Goal: Task Accomplishment & Management: Complete application form

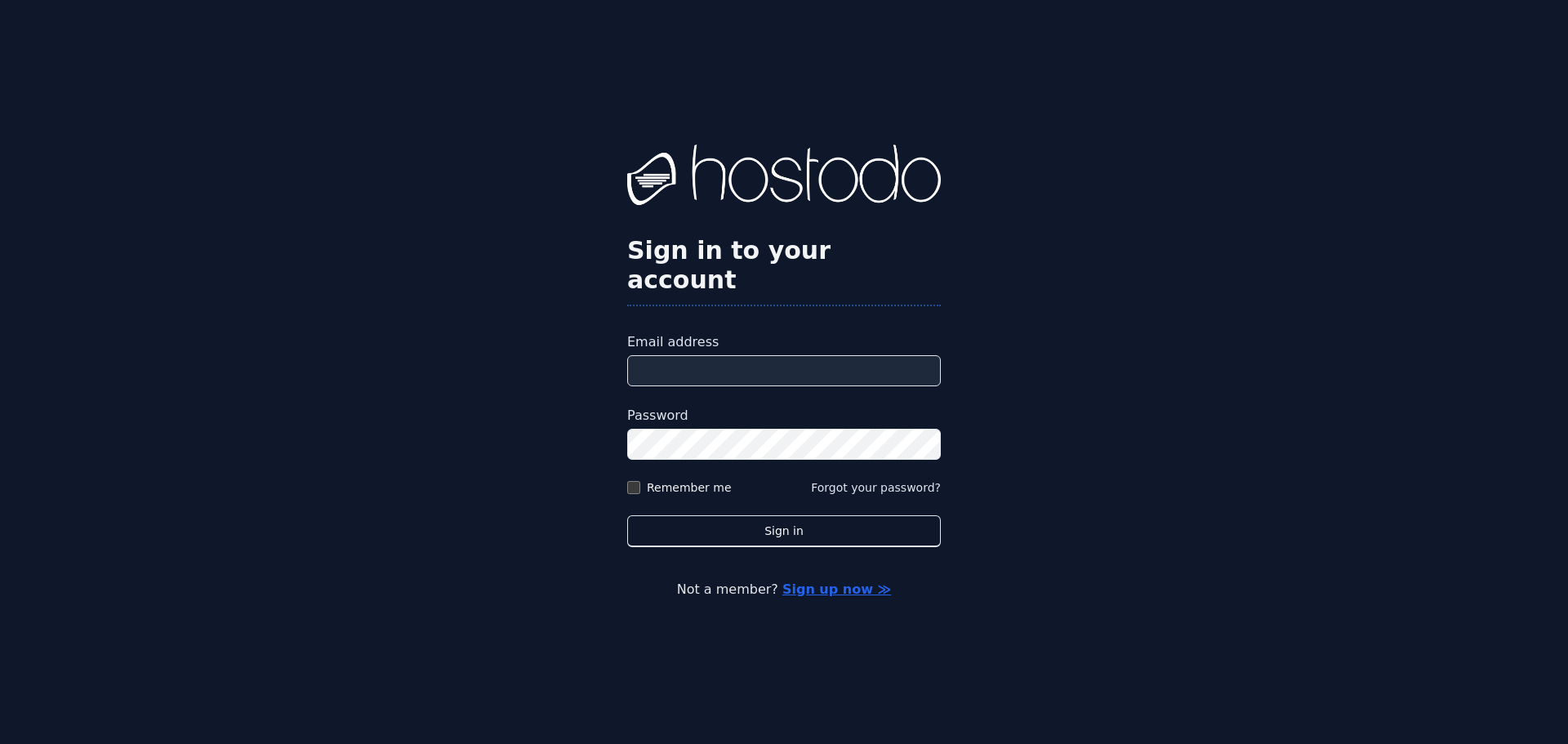
type input "**********"
click at [685, 480] on label "Remember me" at bounding box center [689, 488] width 85 height 17
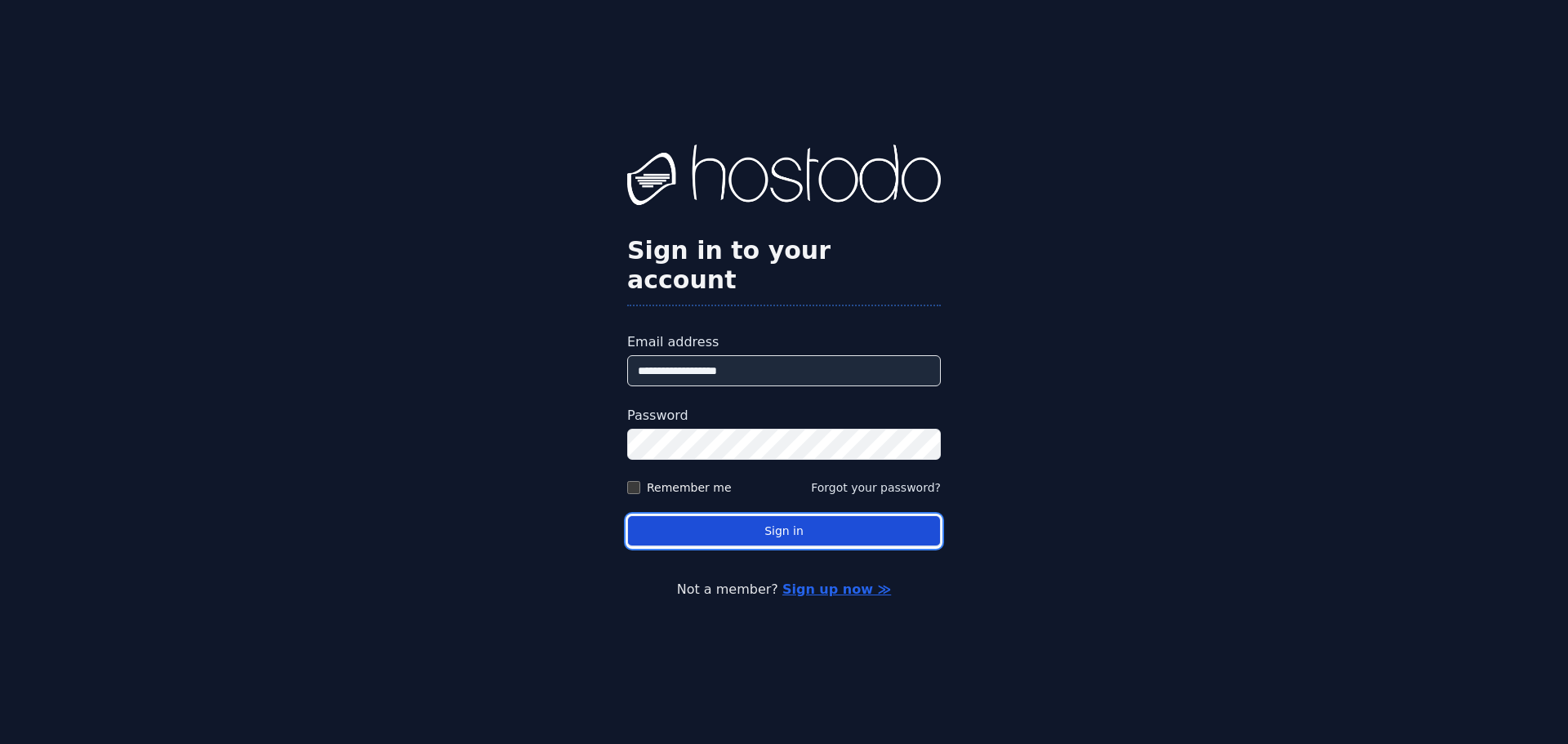
click at [736, 530] on button "Sign in" at bounding box center [784, 532] width 313 height 32
click at [757, 516] on button "Sign in" at bounding box center [784, 532] width 313 height 32
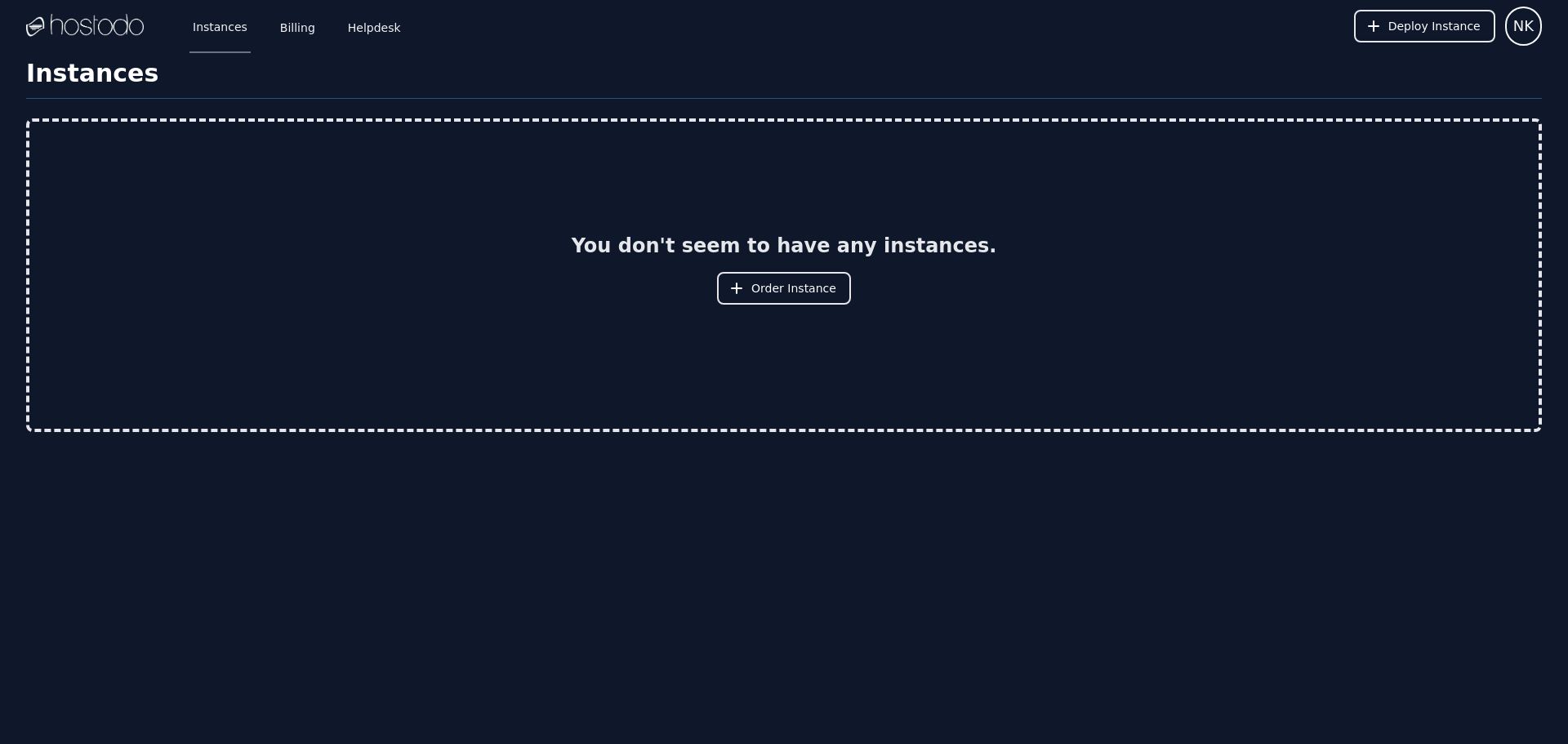
click at [85, 71] on h1 "Instances" at bounding box center [784, 78] width 1515 height 40
click at [223, 24] on link "Instances" at bounding box center [220, 26] width 61 height 54
click at [304, 31] on link "Billing" at bounding box center [298, 26] width 42 height 54
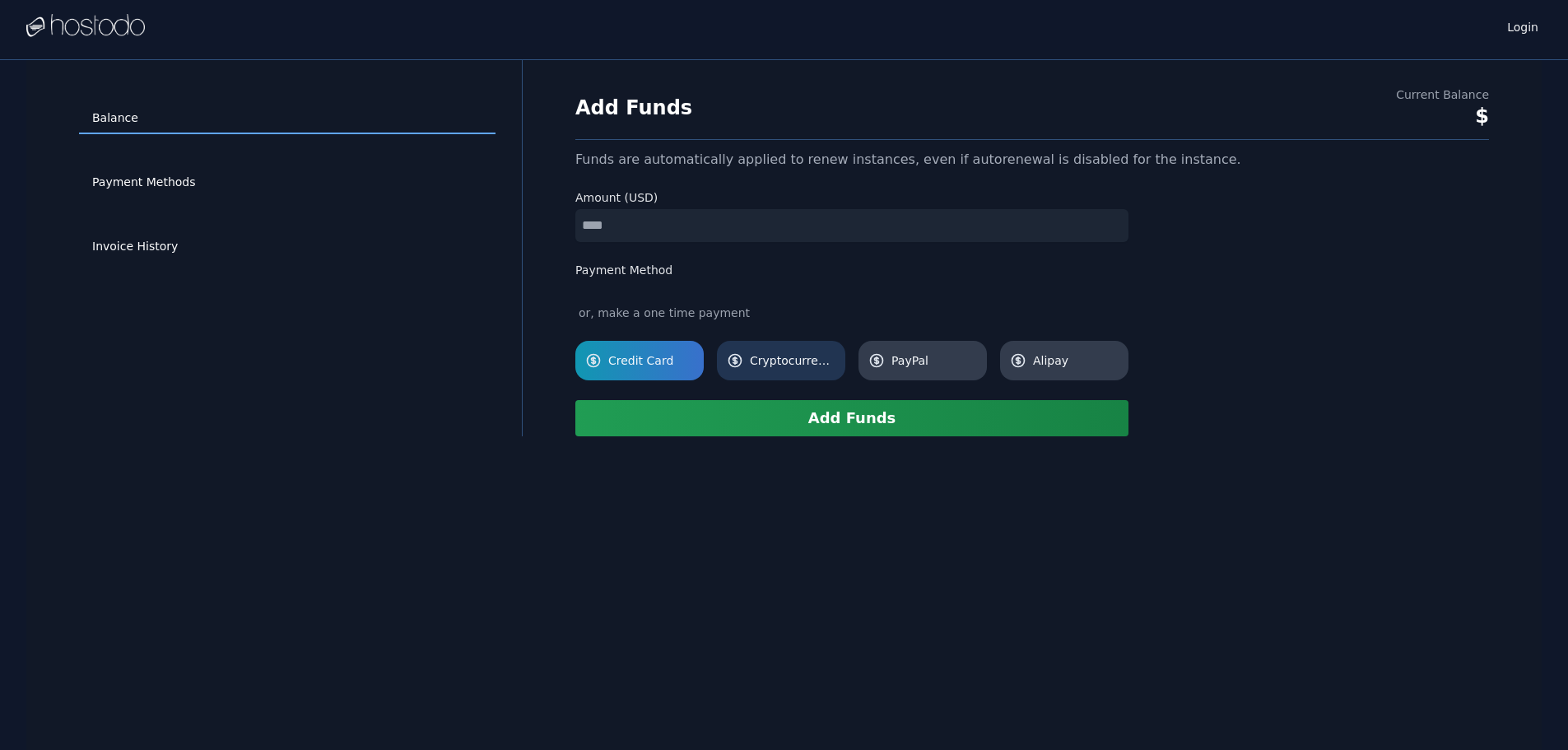
click at [761, 360] on span "Cryptocurrency" at bounding box center [793, 361] width 86 height 17
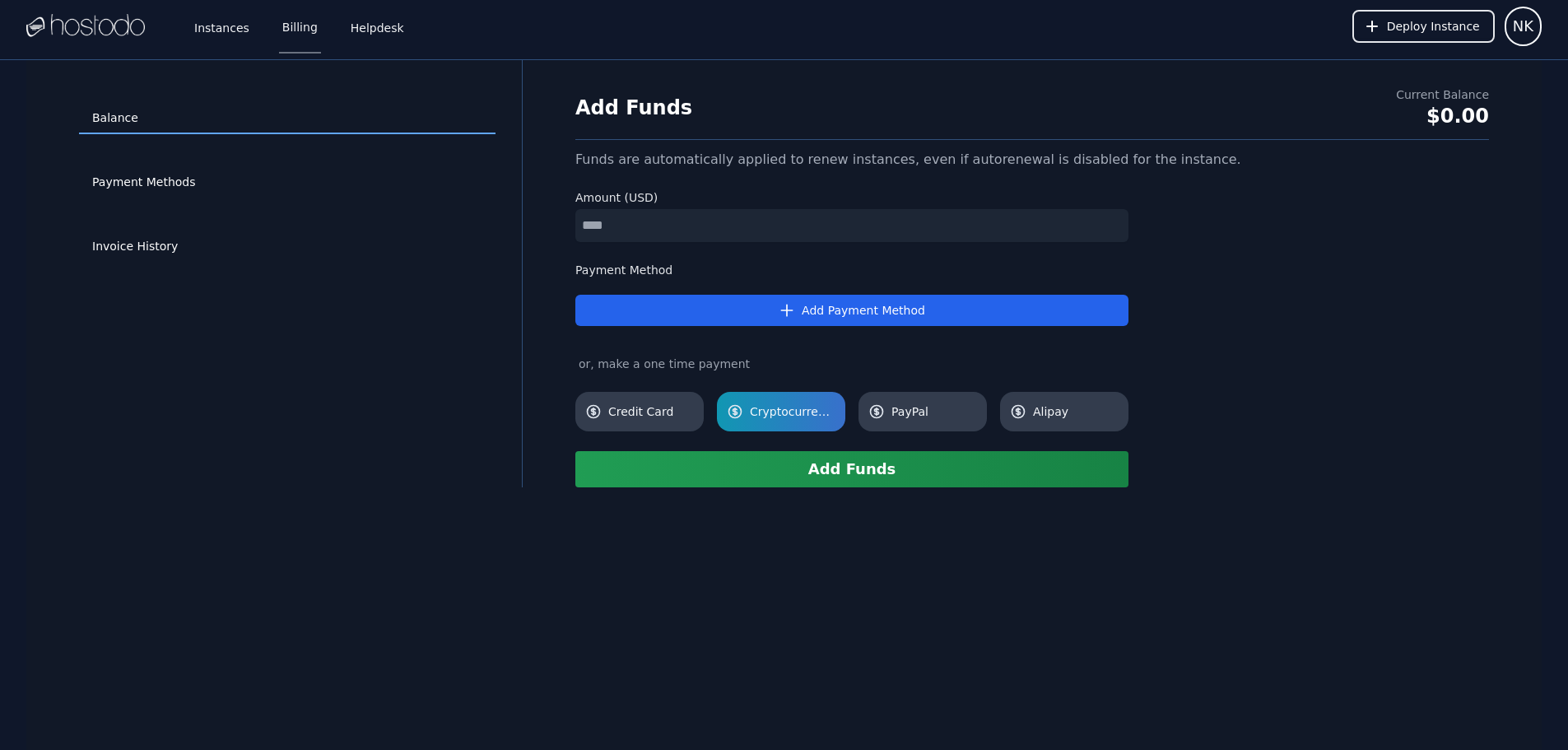
click at [652, 237] on input "number" at bounding box center [853, 225] width 554 height 33
type input "**"
click at [822, 407] on span "Cryptocurrency" at bounding box center [793, 411] width 86 height 17
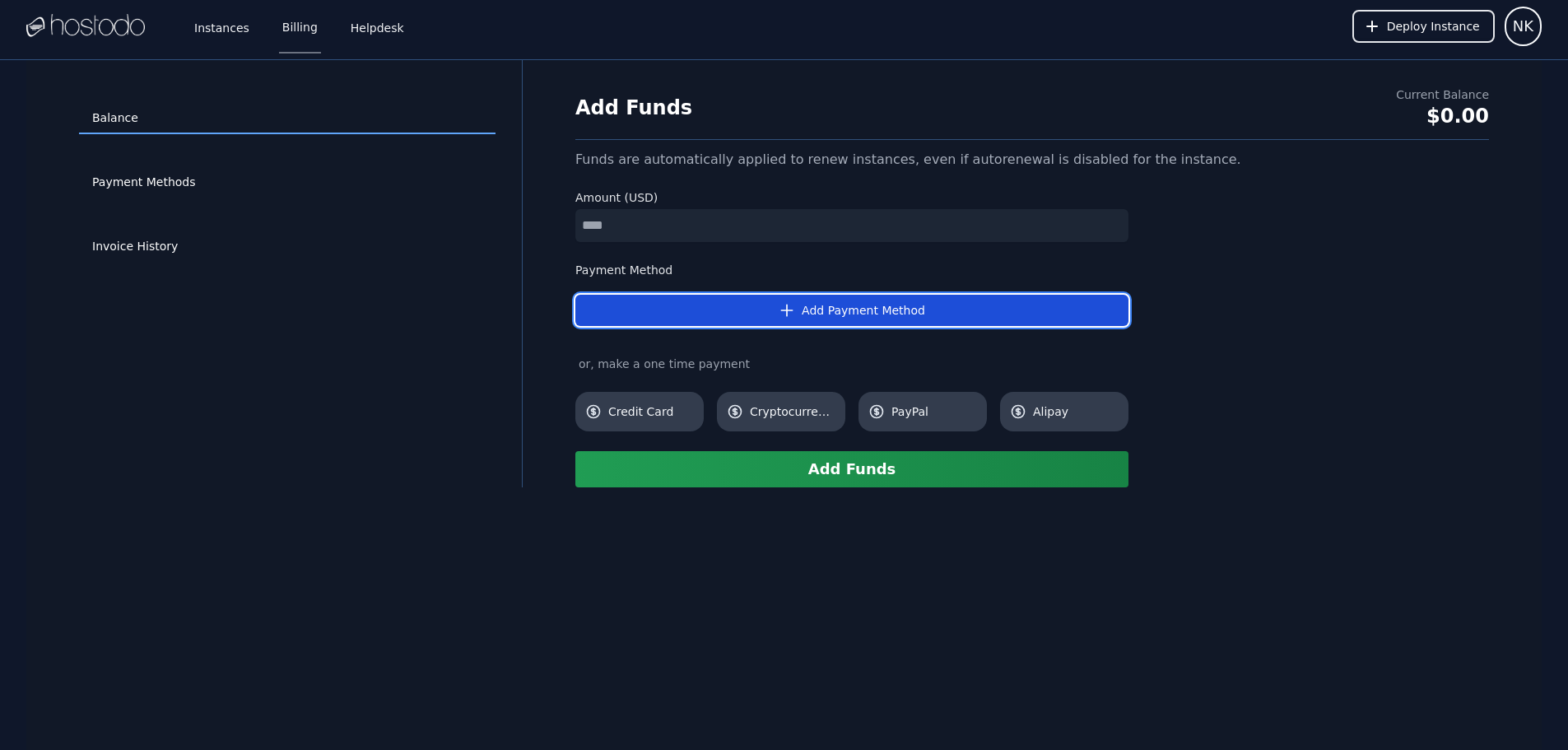
click at [827, 312] on button "Add Payment Method" at bounding box center [853, 310] width 554 height 31
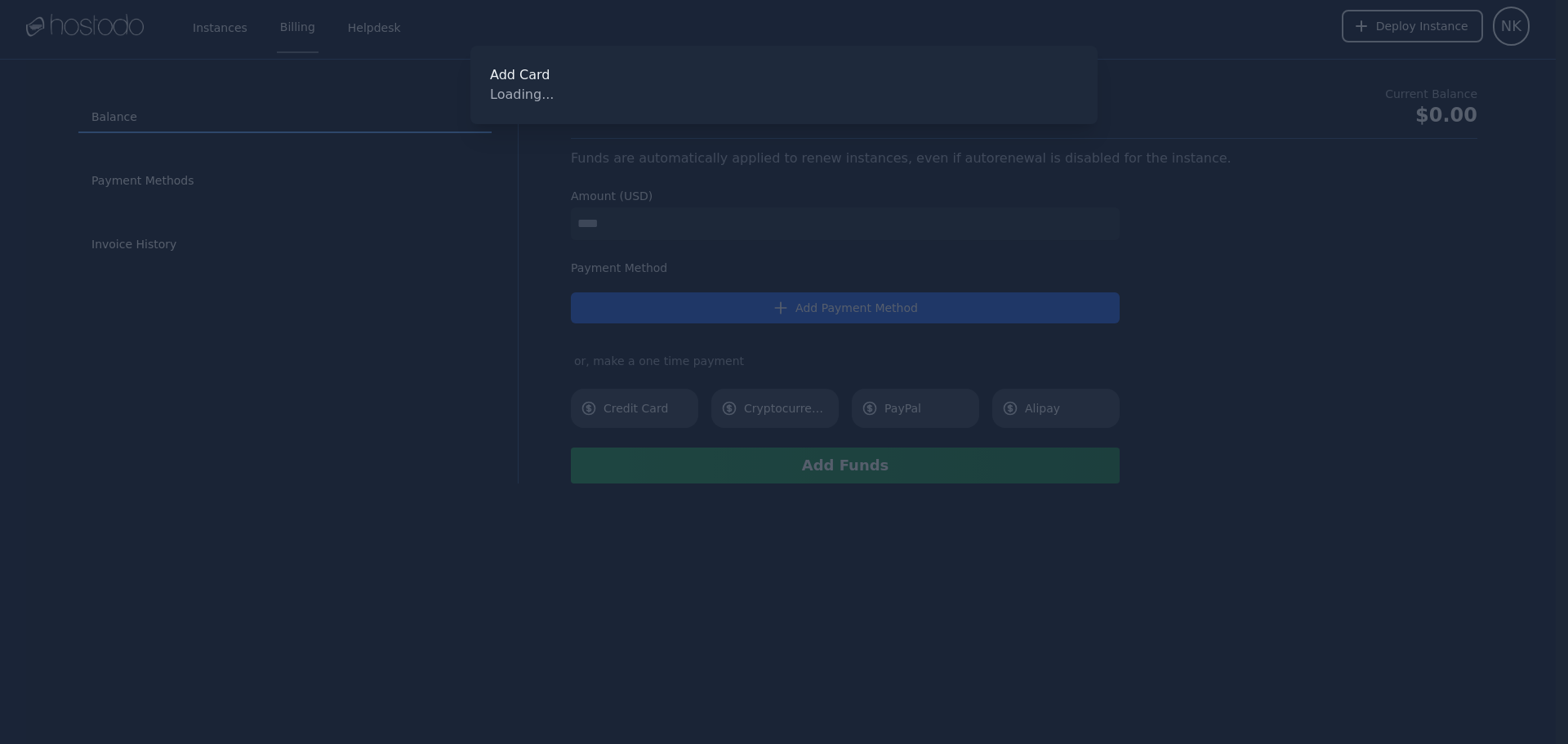
click at [823, 320] on div at bounding box center [784, 372] width 1568 height 744
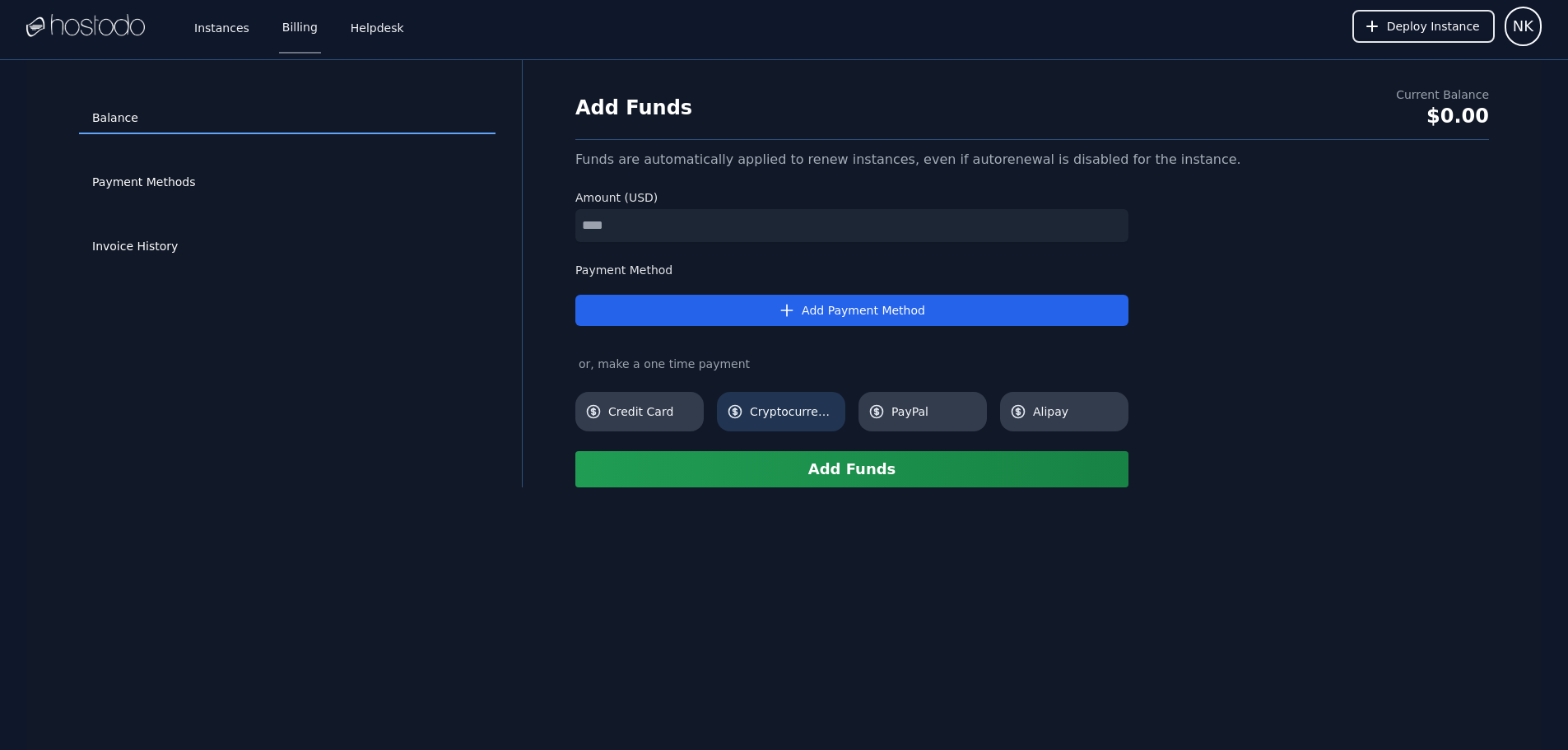
click at [822, 414] on span "Cryptocurrency" at bounding box center [793, 411] width 86 height 17
click at [845, 481] on button "Add Funds" at bounding box center [853, 469] width 554 height 36
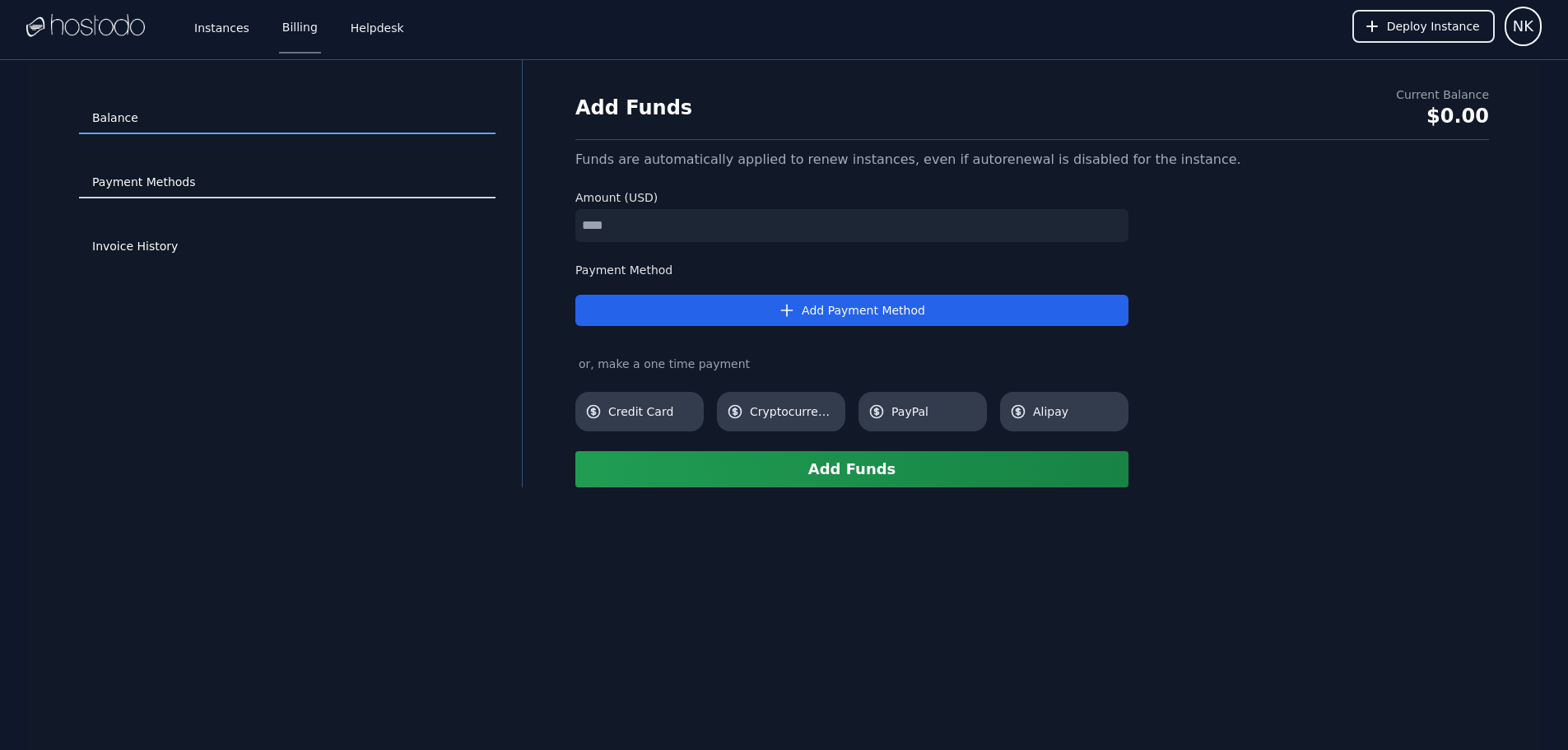
click at [138, 176] on link "Payment Methods" at bounding box center [288, 182] width 417 height 31
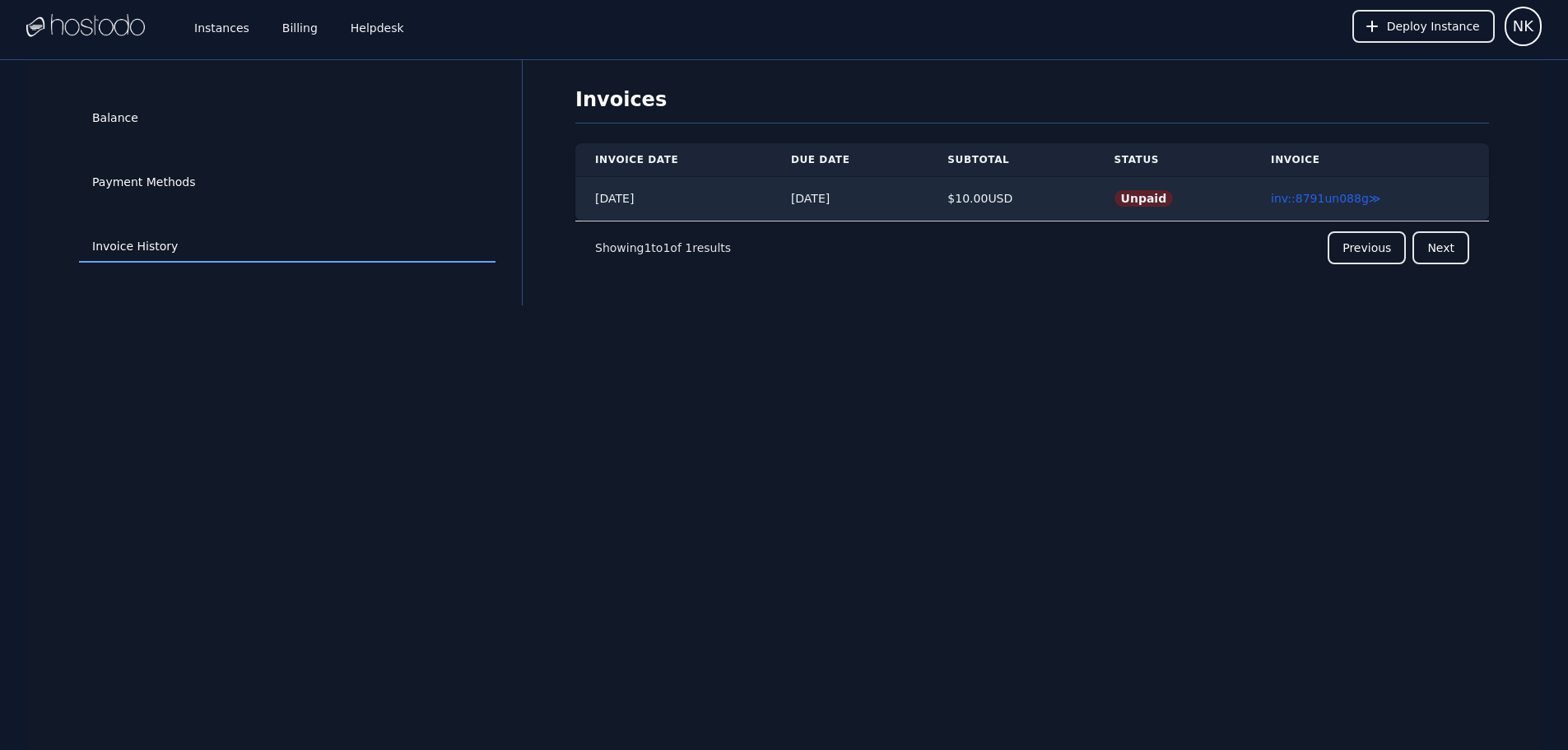
click at [97, 22] on img at bounding box center [85, 26] width 119 height 24
click at [199, 31] on link "Instances" at bounding box center [222, 26] width 62 height 54
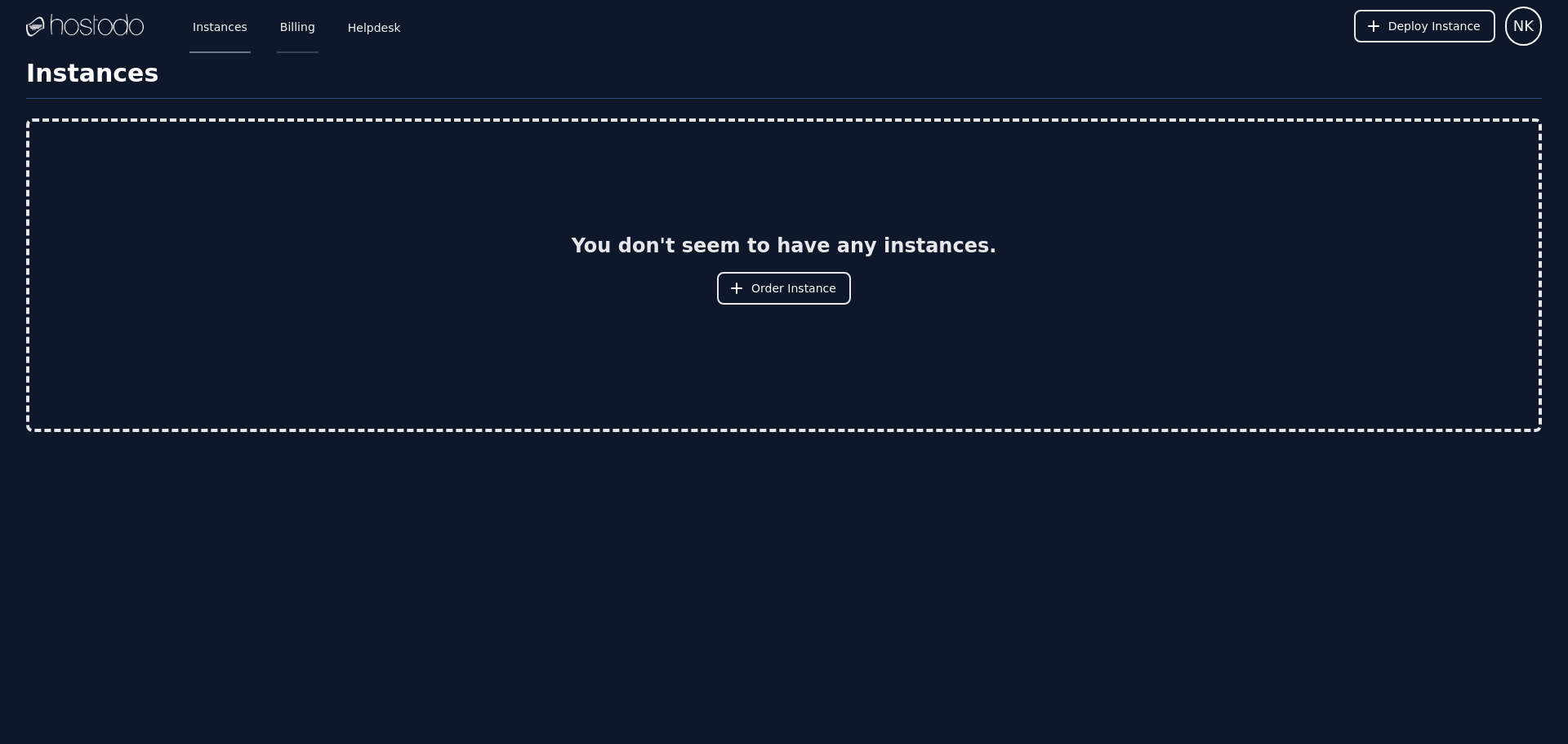
click at [287, 32] on link "Billing" at bounding box center [298, 26] width 42 height 54
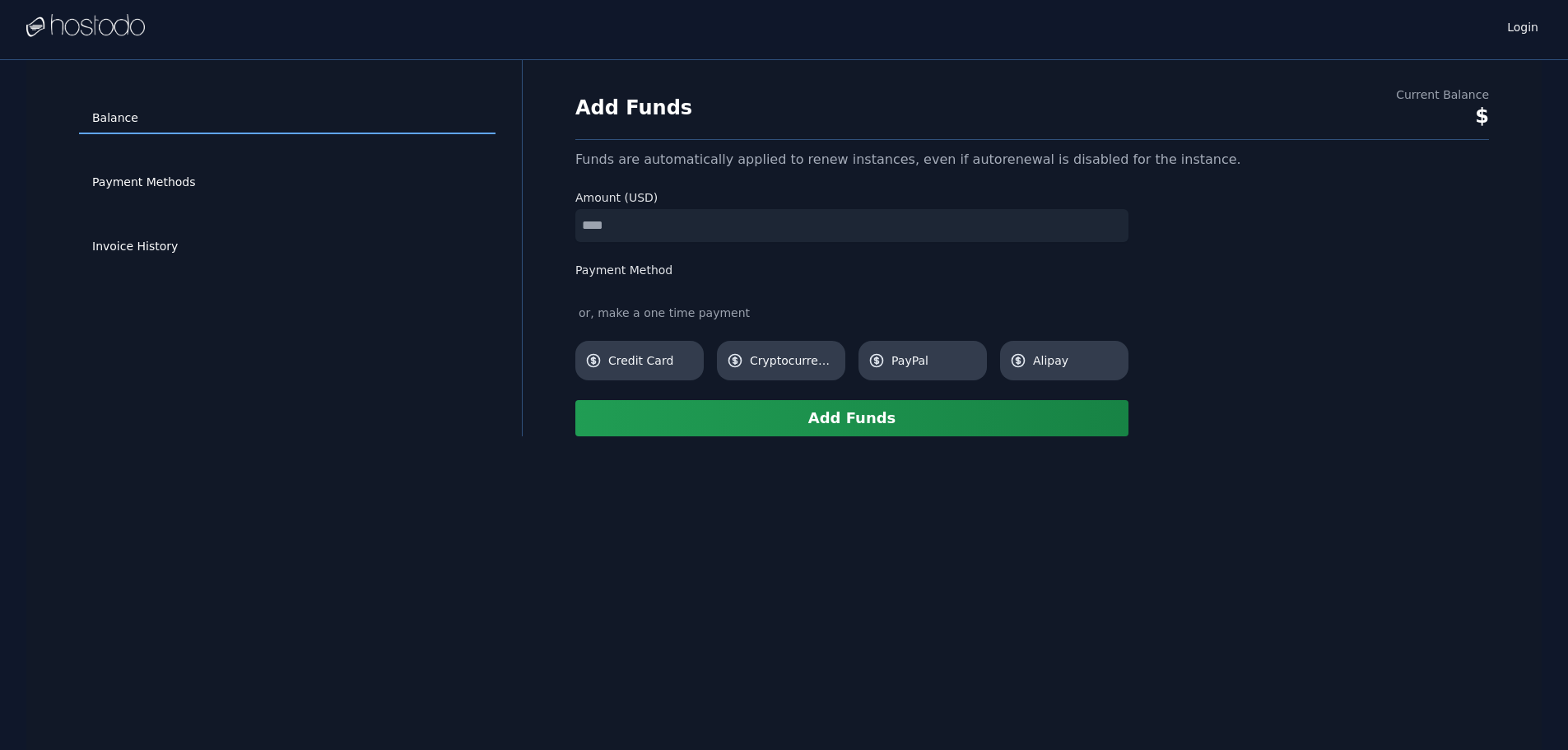
click at [209, 36] on div "Login" at bounding box center [784, 26] width 1516 height 52
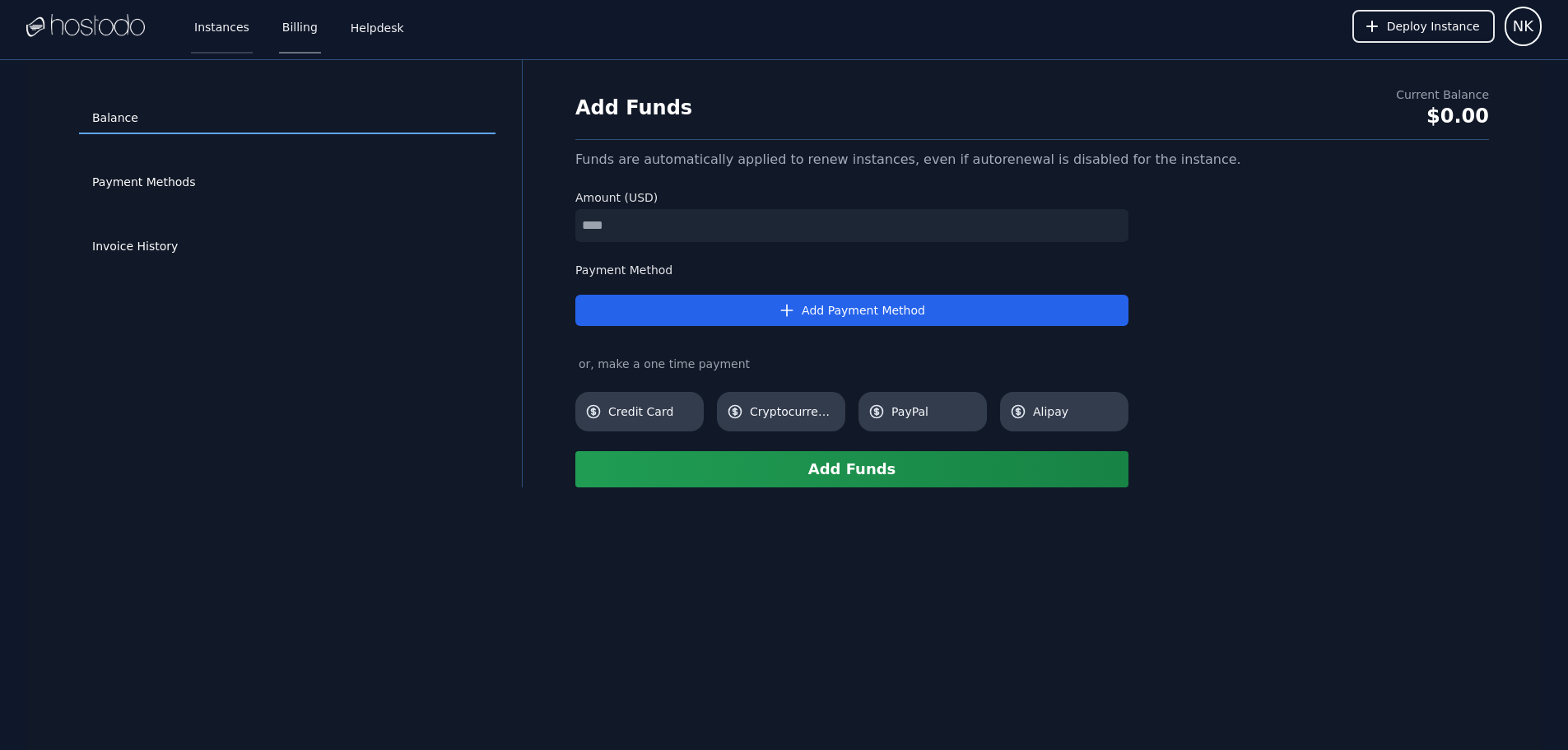
click at [210, 35] on link "Instances" at bounding box center [222, 26] width 62 height 54
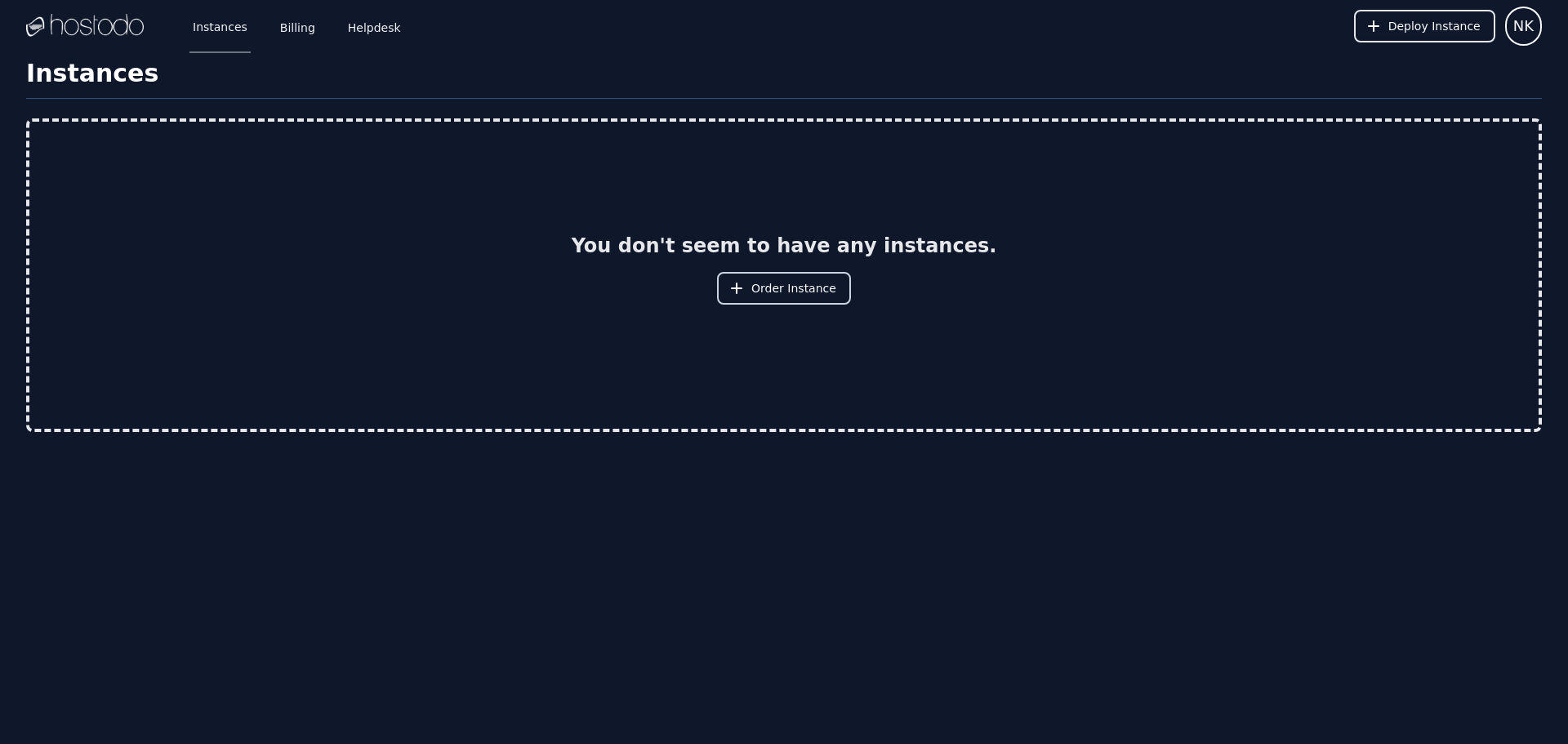
click at [737, 287] on icon at bounding box center [736, 289] width 17 height 17
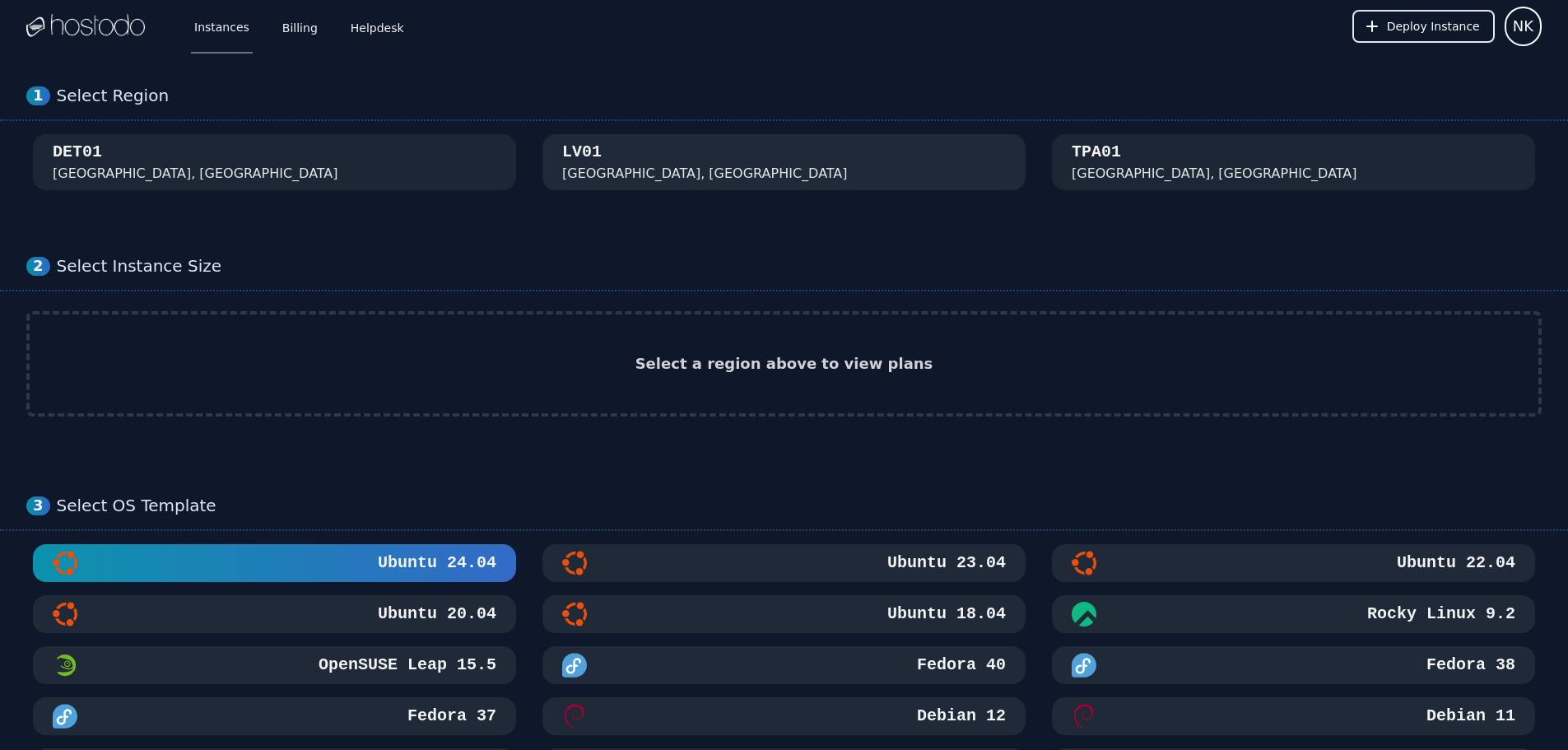
click at [566, 171] on div "Las Vegas, NV" at bounding box center [705, 173] width 286 height 20
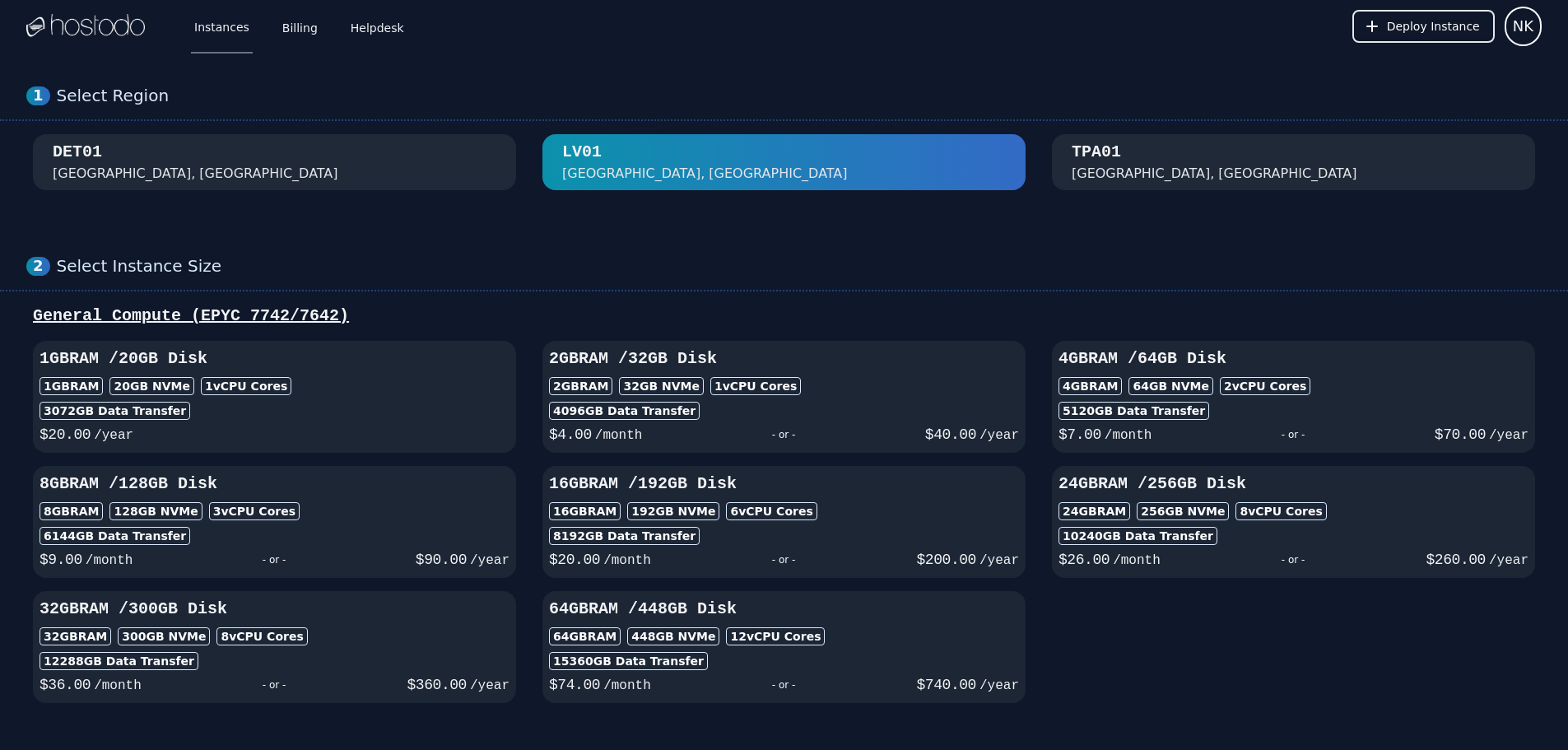
click at [425, 173] on div "DET01 Detroit, MI" at bounding box center [274, 163] width 444 height 43
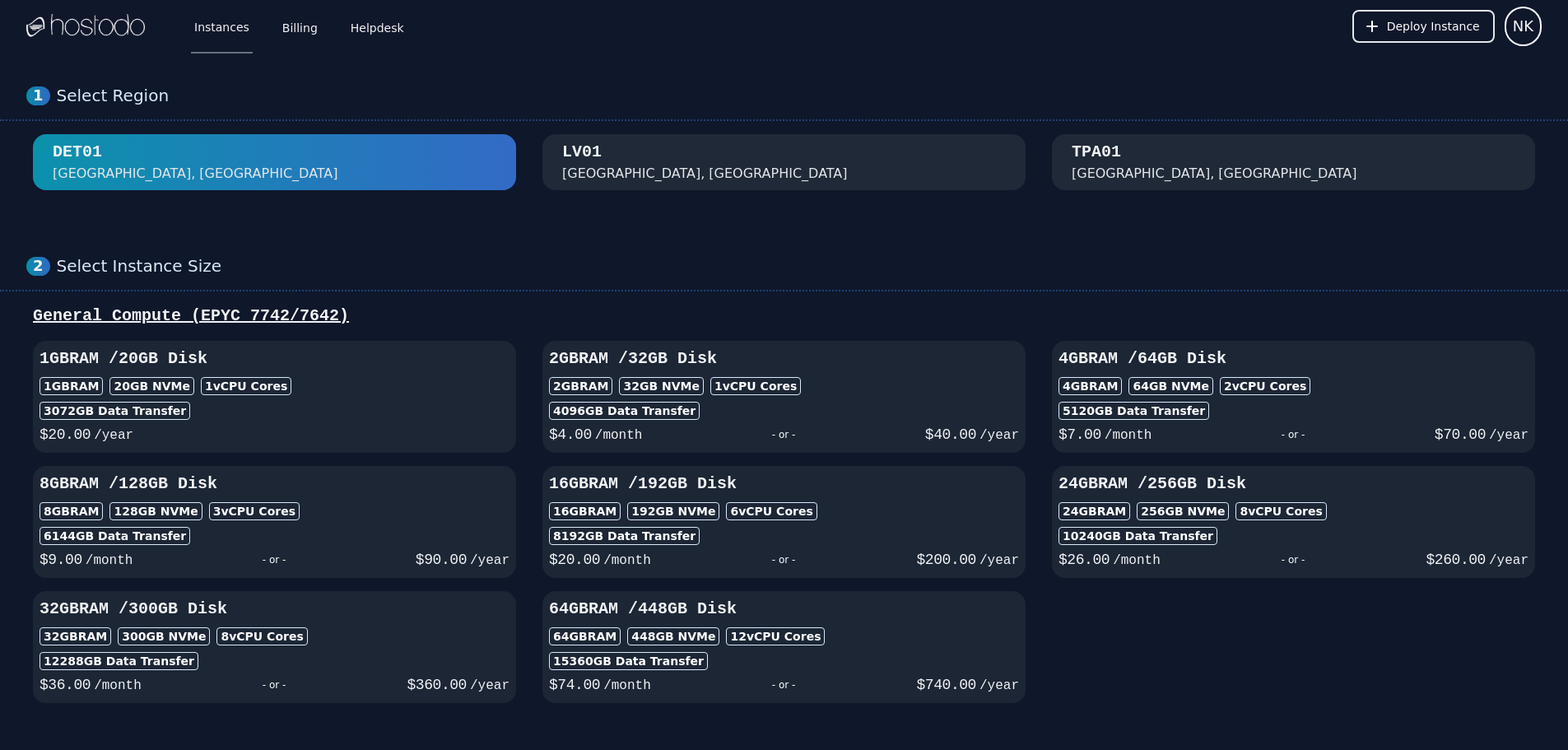
click at [670, 172] on div "LV01 Las Vegas, NV" at bounding box center [784, 163] width 444 height 43
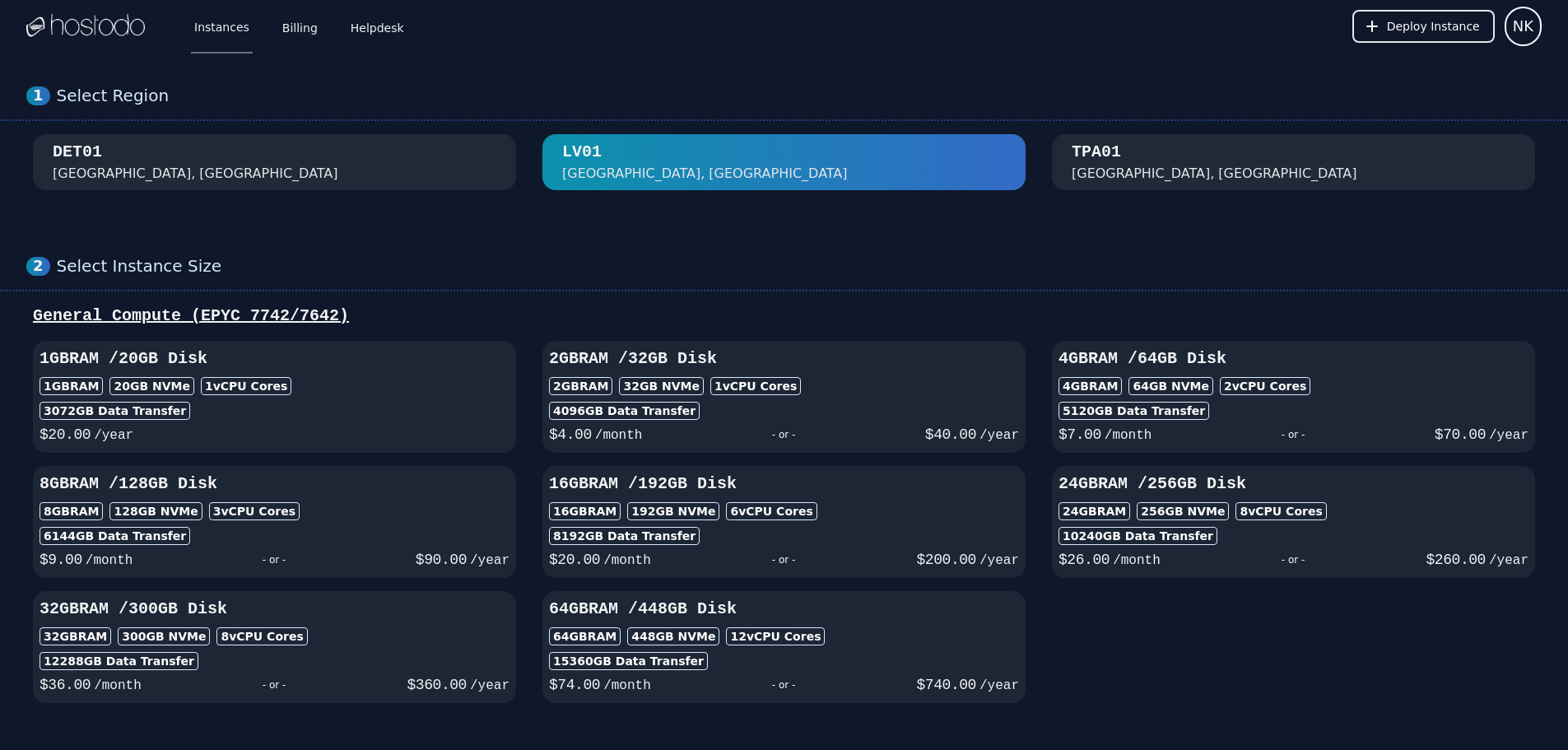
click at [359, 179] on div "DET01 Detroit, MI" at bounding box center [274, 163] width 444 height 43
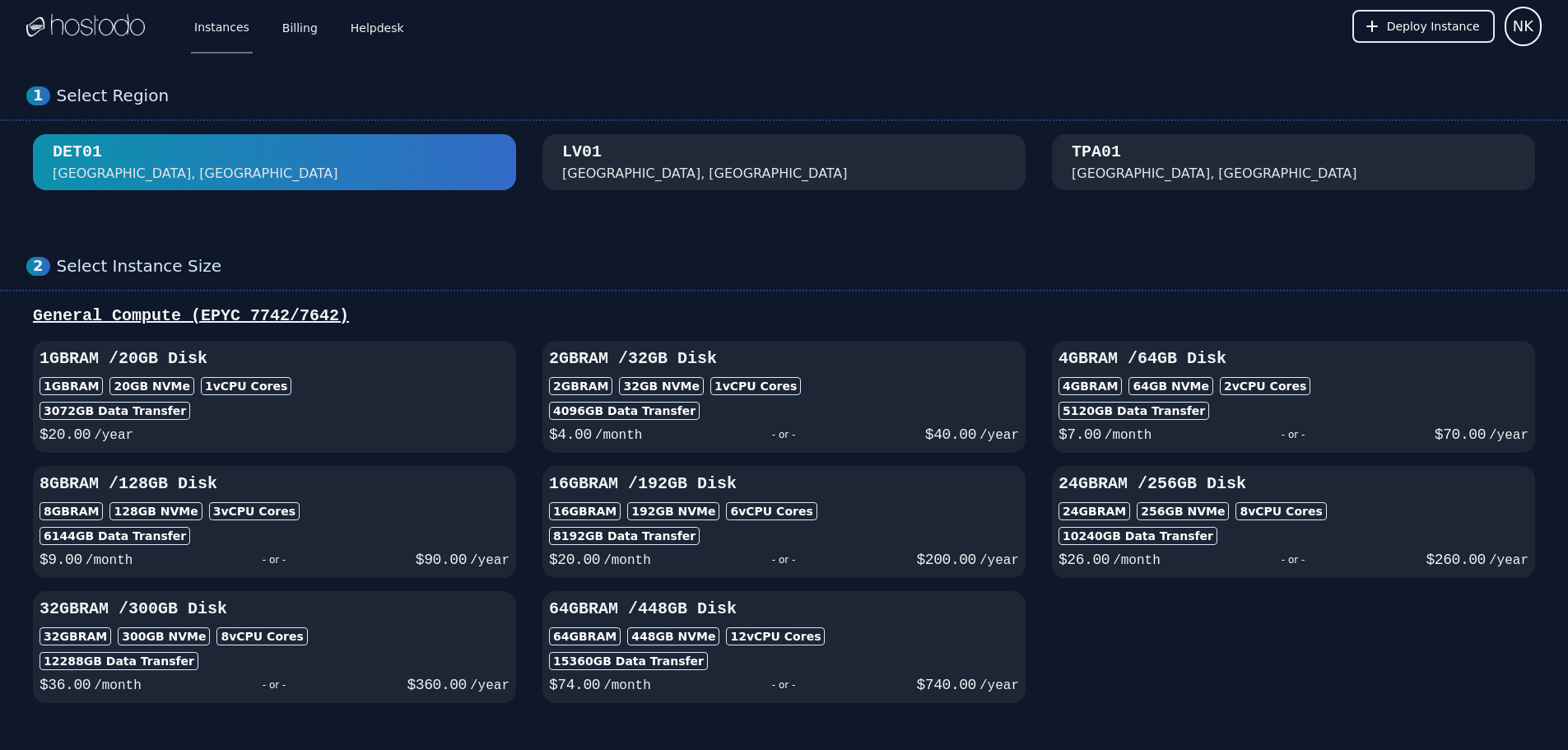
click at [688, 178] on div "LV01 Las Vegas, NV" at bounding box center [784, 163] width 444 height 43
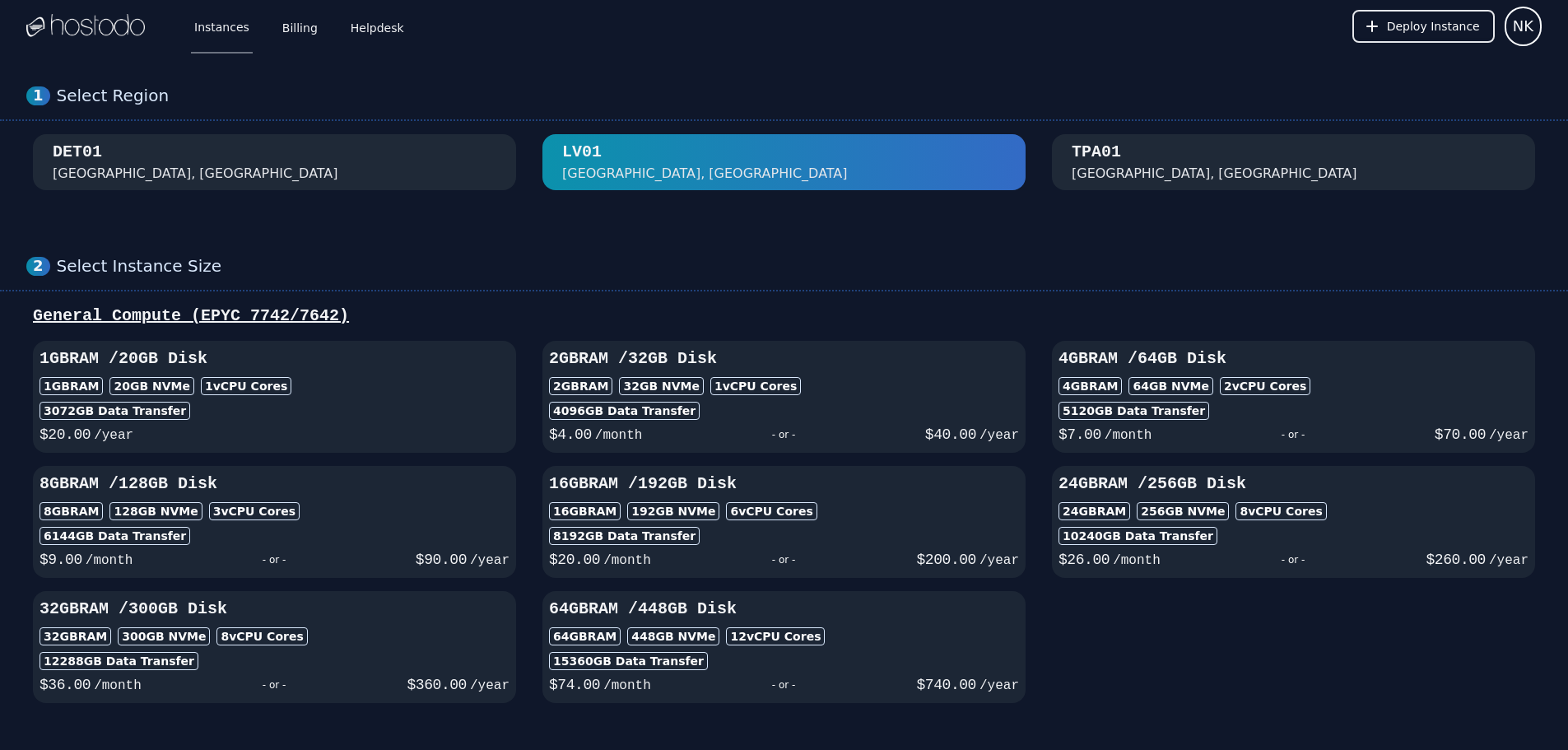
drag, startPoint x: 388, startPoint y: 164, endPoint x: 396, endPoint y: 167, distance: 8.5
click at [389, 164] on div "DET01 Detroit, MI" at bounding box center [274, 163] width 444 height 43
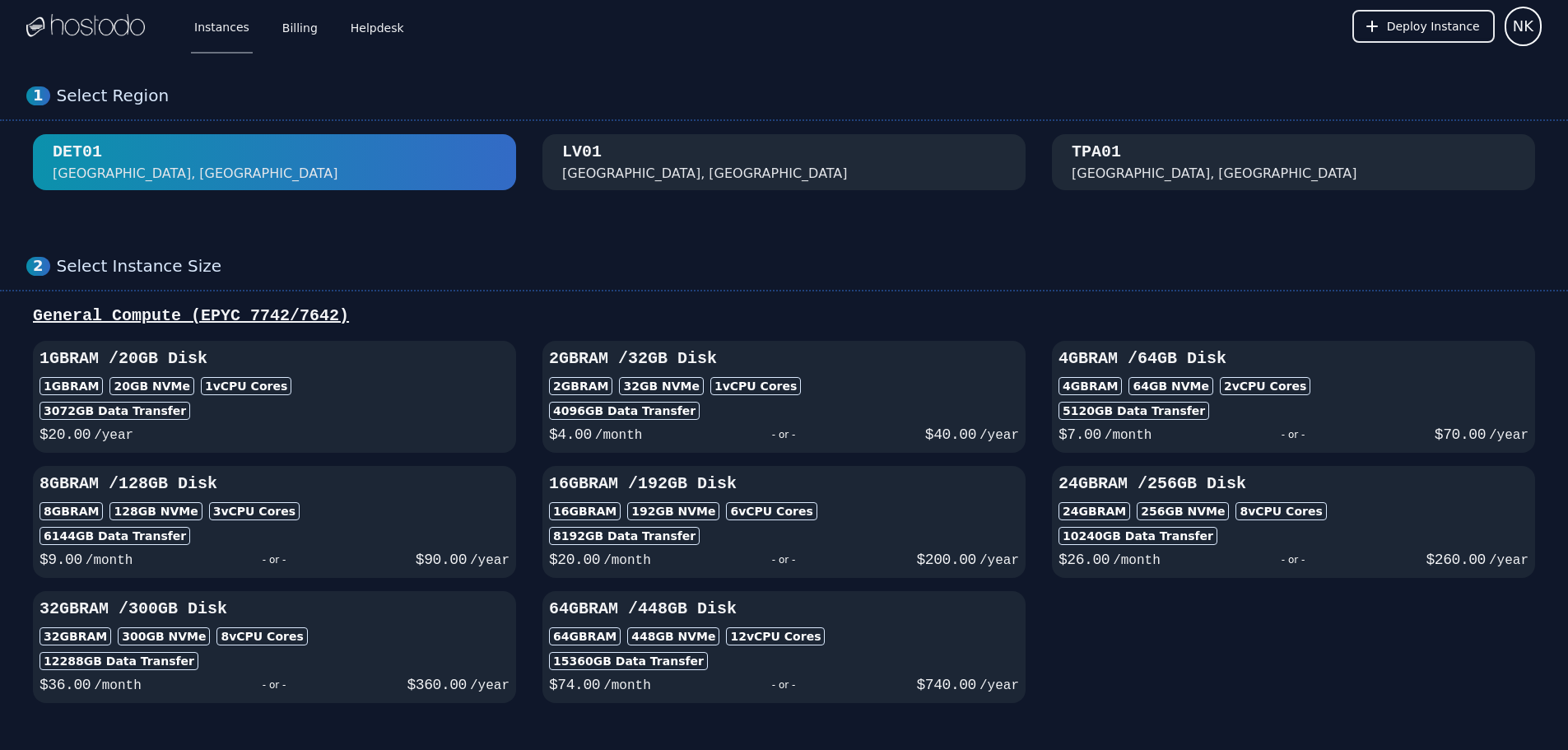
click at [593, 165] on div "LV01 Las Vegas, NV" at bounding box center [784, 163] width 444 height 43
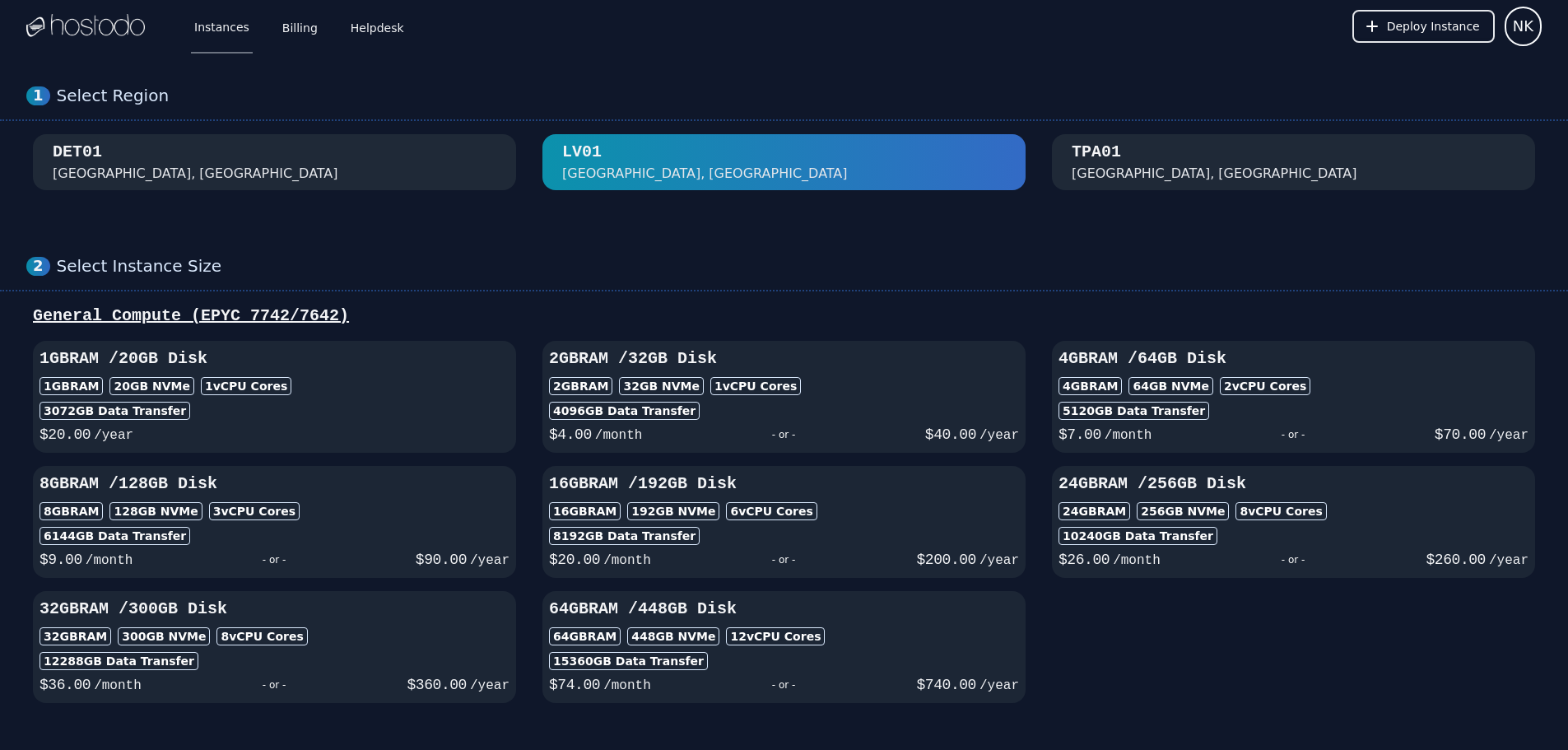
click at [421, 173] on div "DET01 Detroit, MI" at bounding box center [274, 163] width 444 height 43
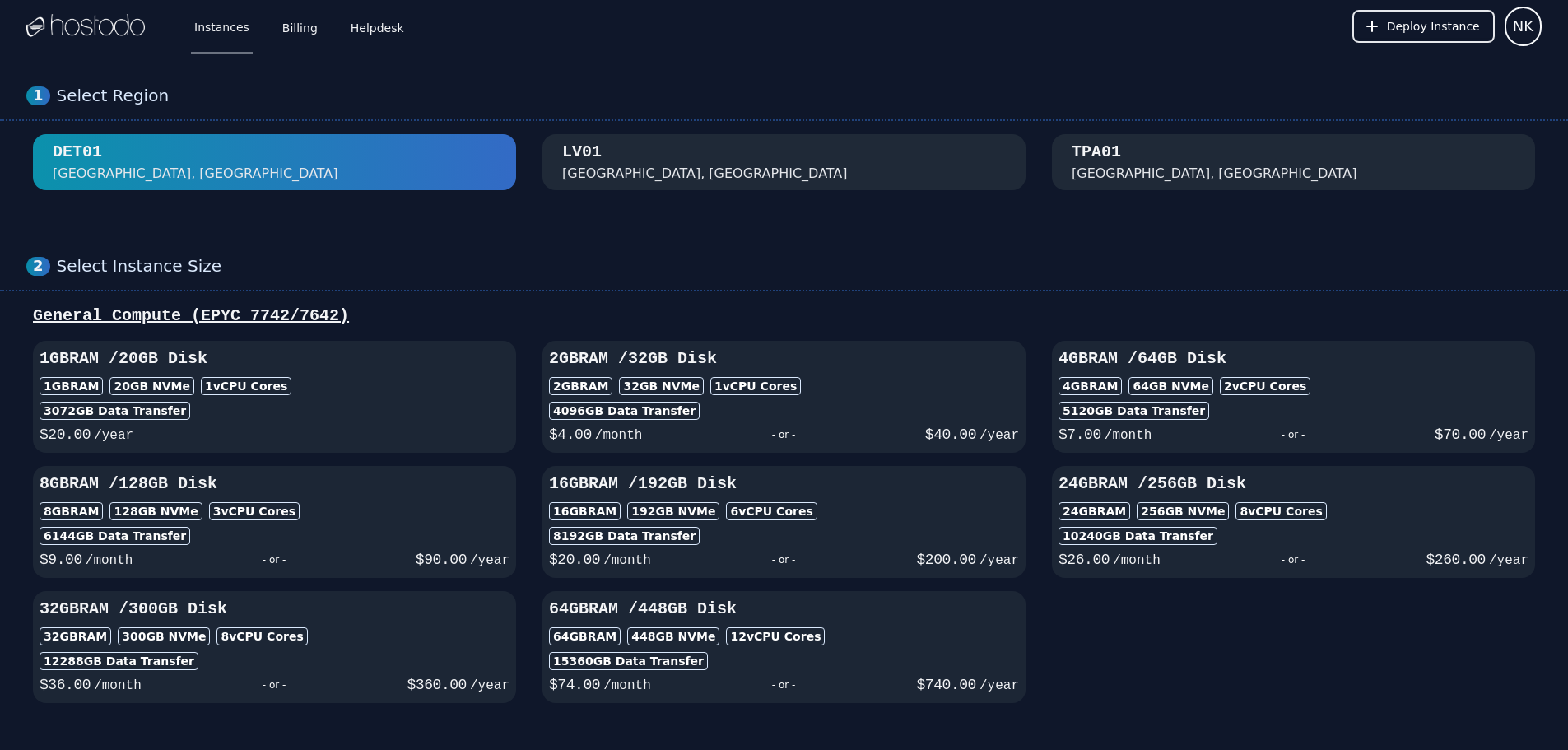
click at [581, 297] on div "2 Select Instance Size General Compute (EPYC 7742/7642) 1GB RAM / 20 GB Disk 1G…" at bounding box center [784, 480] width 1568 height 513
click at [662, 155] on div "LV01 Las Vegas, NV" at bounding box center [784, 163] width 444 height 43
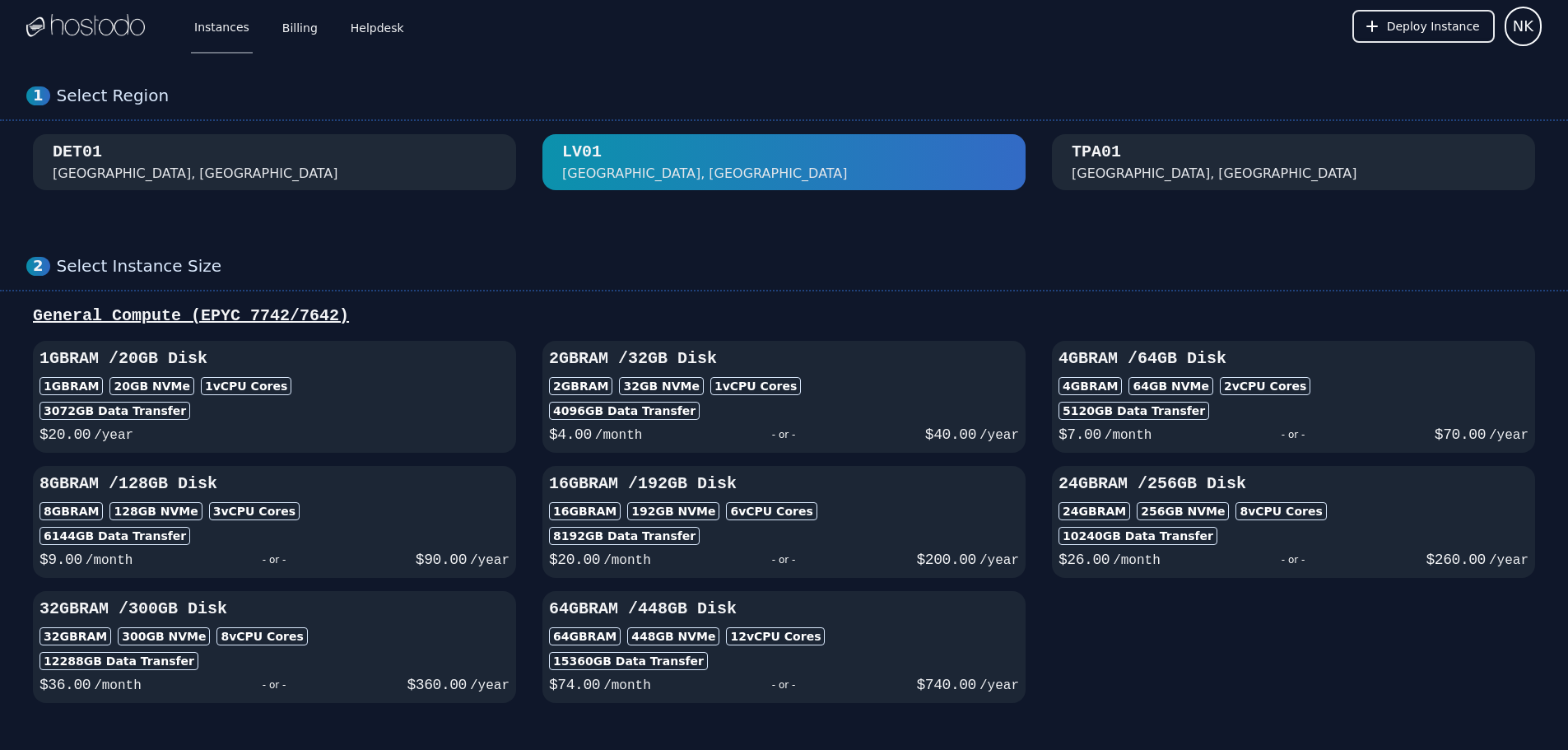
click at [1142, 138] on button "TPA01 Tampa, FL" at bounding box center [1293, 163] width 483 height 56
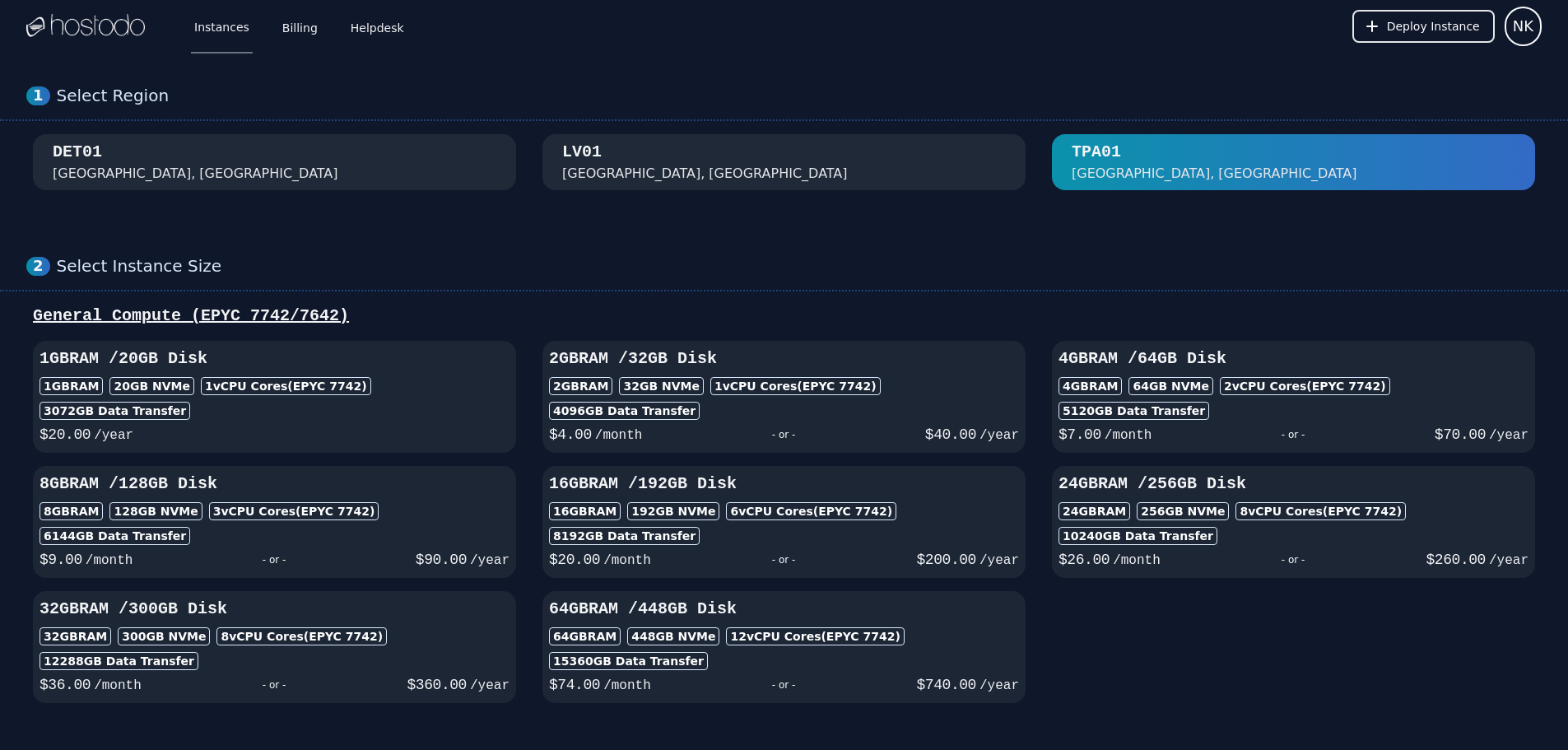
click at [856, 157] on div "LV01 Las Vegas, NV" at bounding box center [784, 163] width 444 height 43
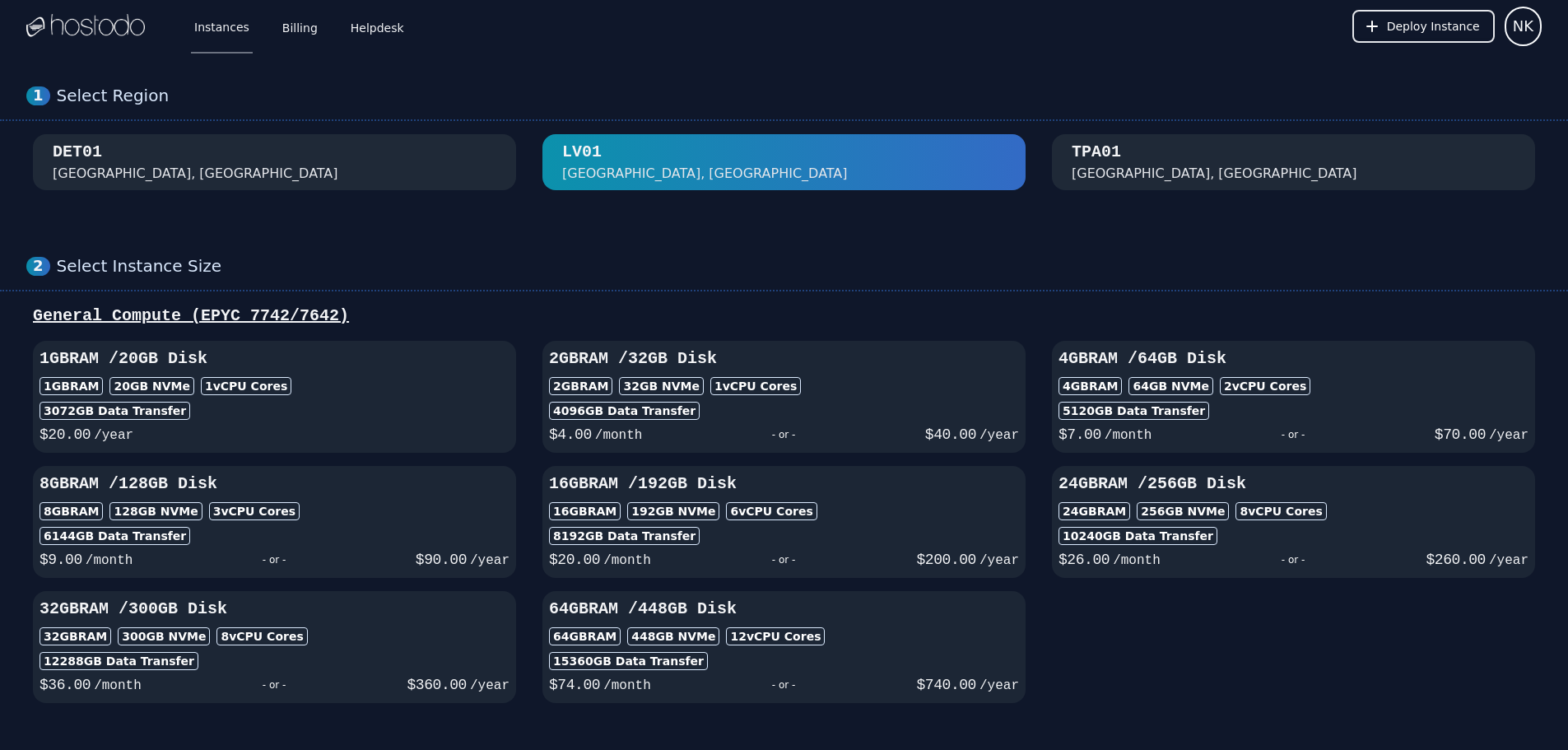
click at [1225, 143] on div "TPA01 Tampa, FL" at bounding box center [1293, 163] width 444 height 43
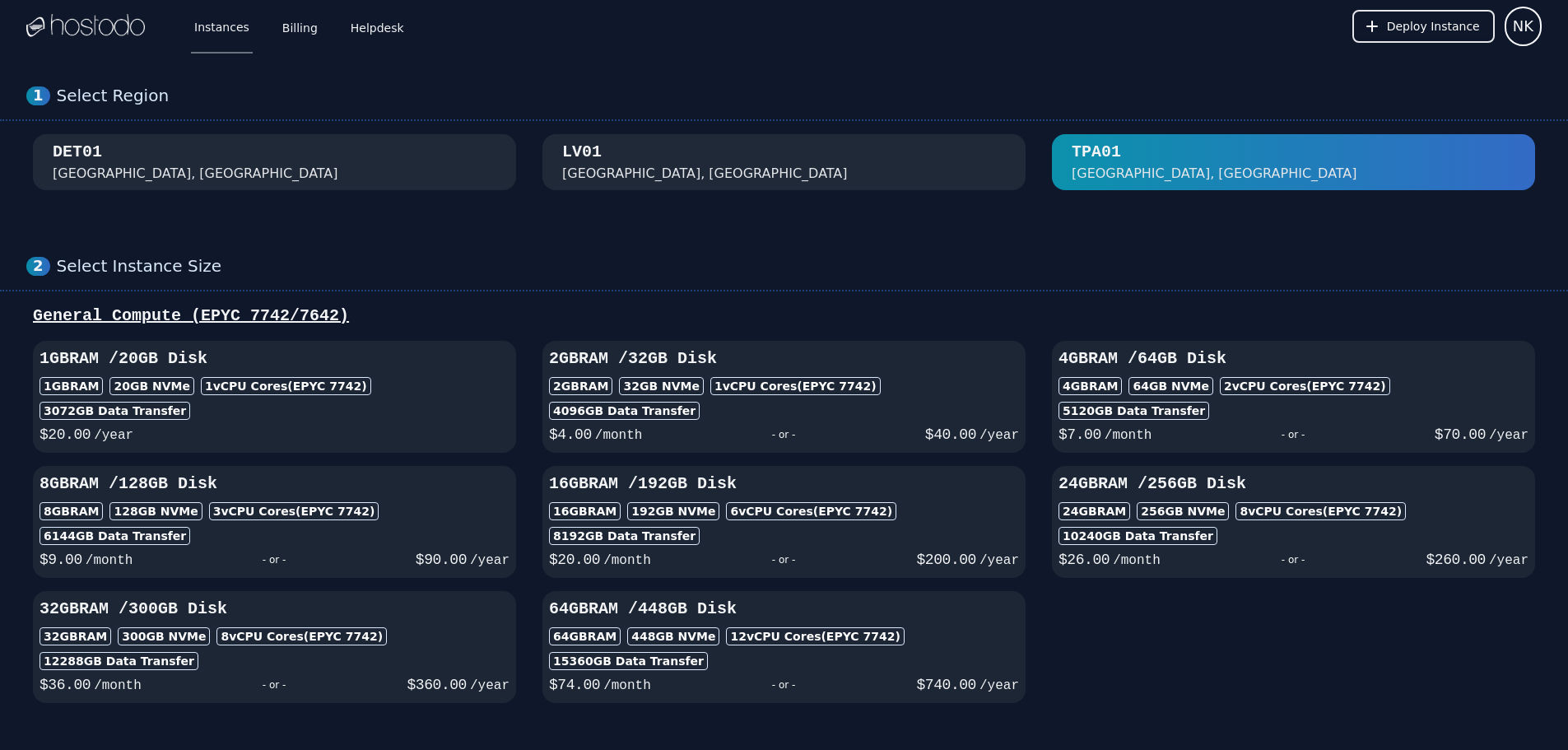
click at [847, 144] on div "LV01 Las Vegas, NV" at bounding box center [784, 163] width 444 height 43
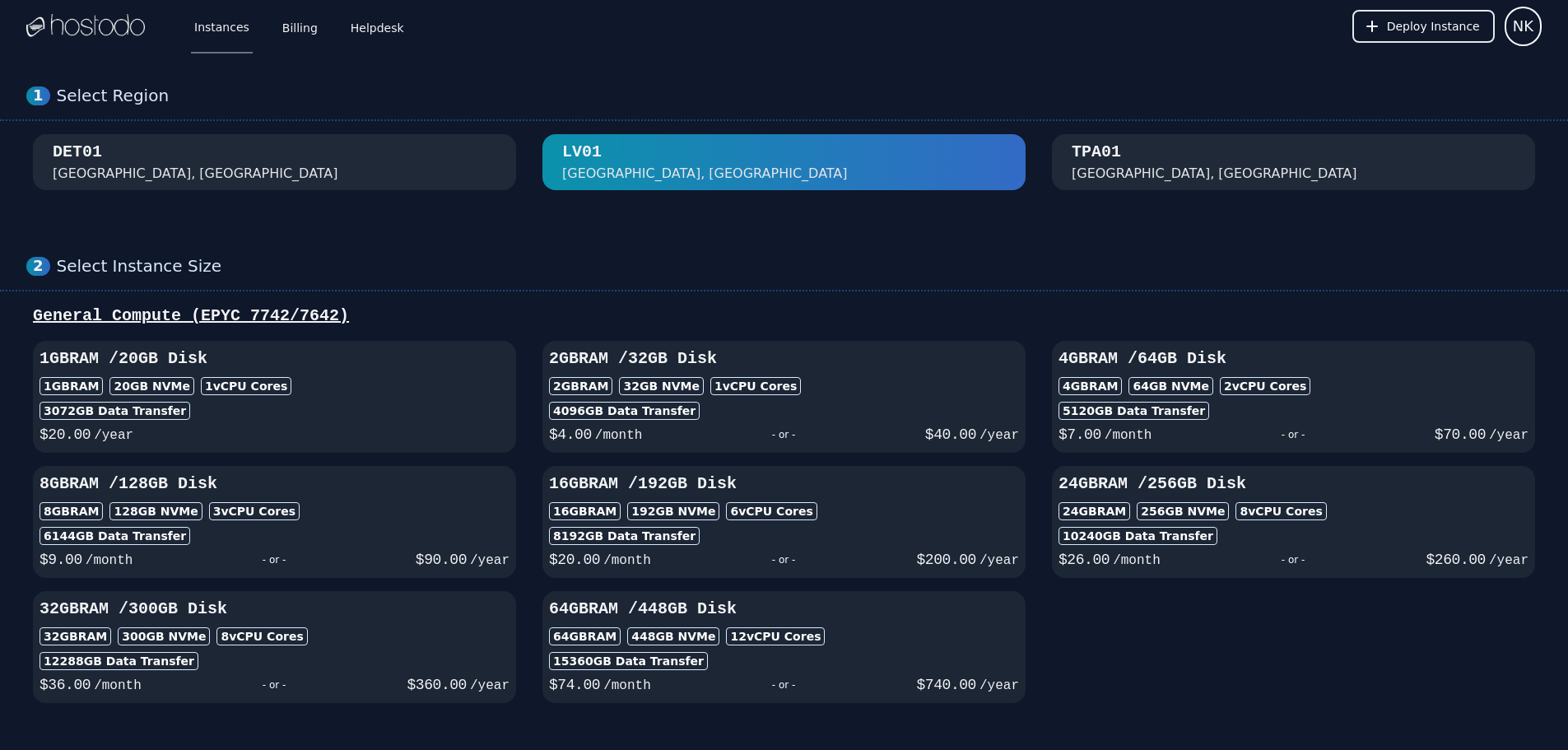
click at [1226, 132] on div "1 Select Region DET01 Detroit, MI LV01 Las Vegas, NV TPA01 Tampa, FL" at bounding box center [784, 137] width 1568 height 170
click at [444, 155] on div "DET01 Detroit, MI" at bounding box center [274, 163] width 444 height 43
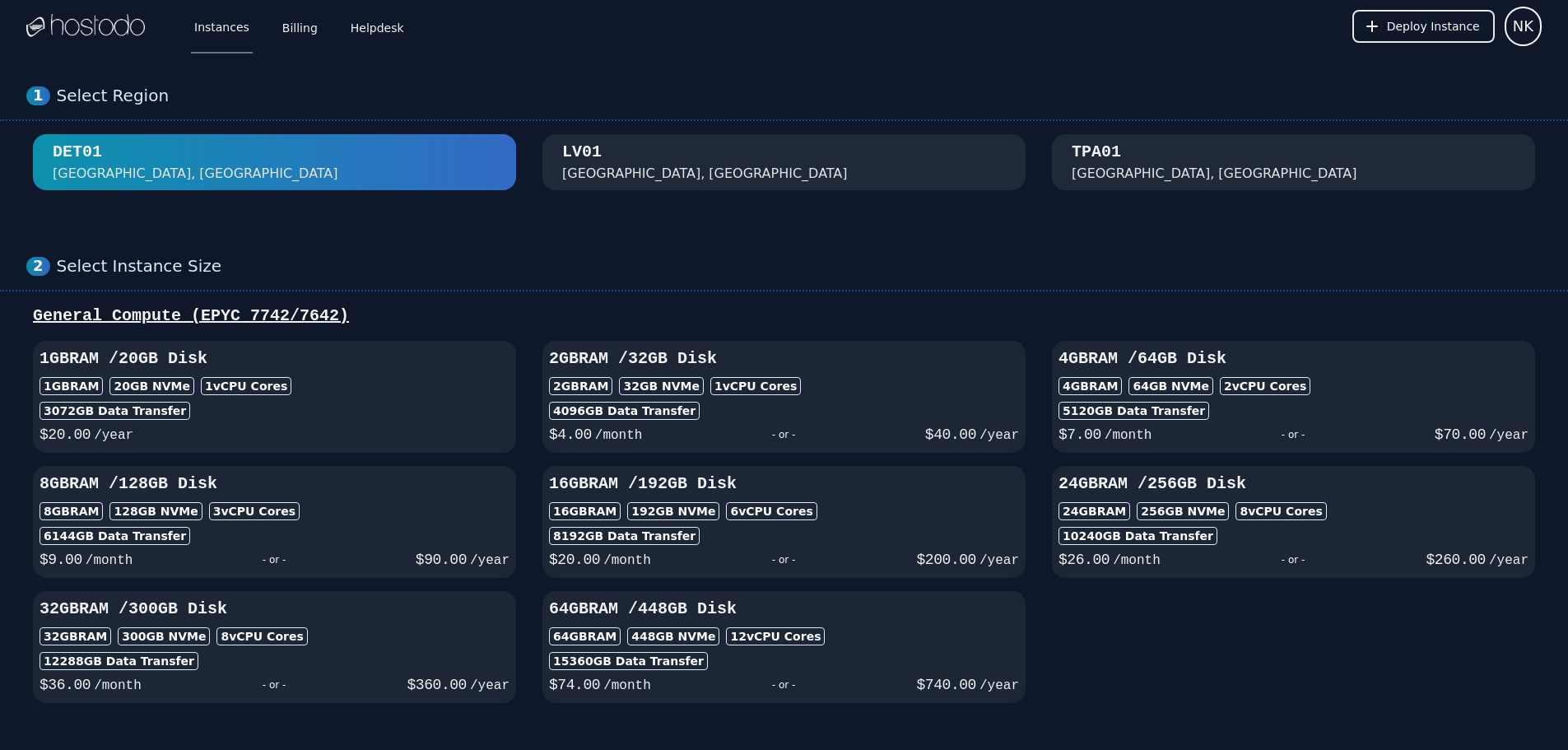
click at [96, 34] on img at bounding box center [85, 26] width 119 height 24
click at [307, 31] on link "Billing" at bounding box center [300, 26] width 42 height 54
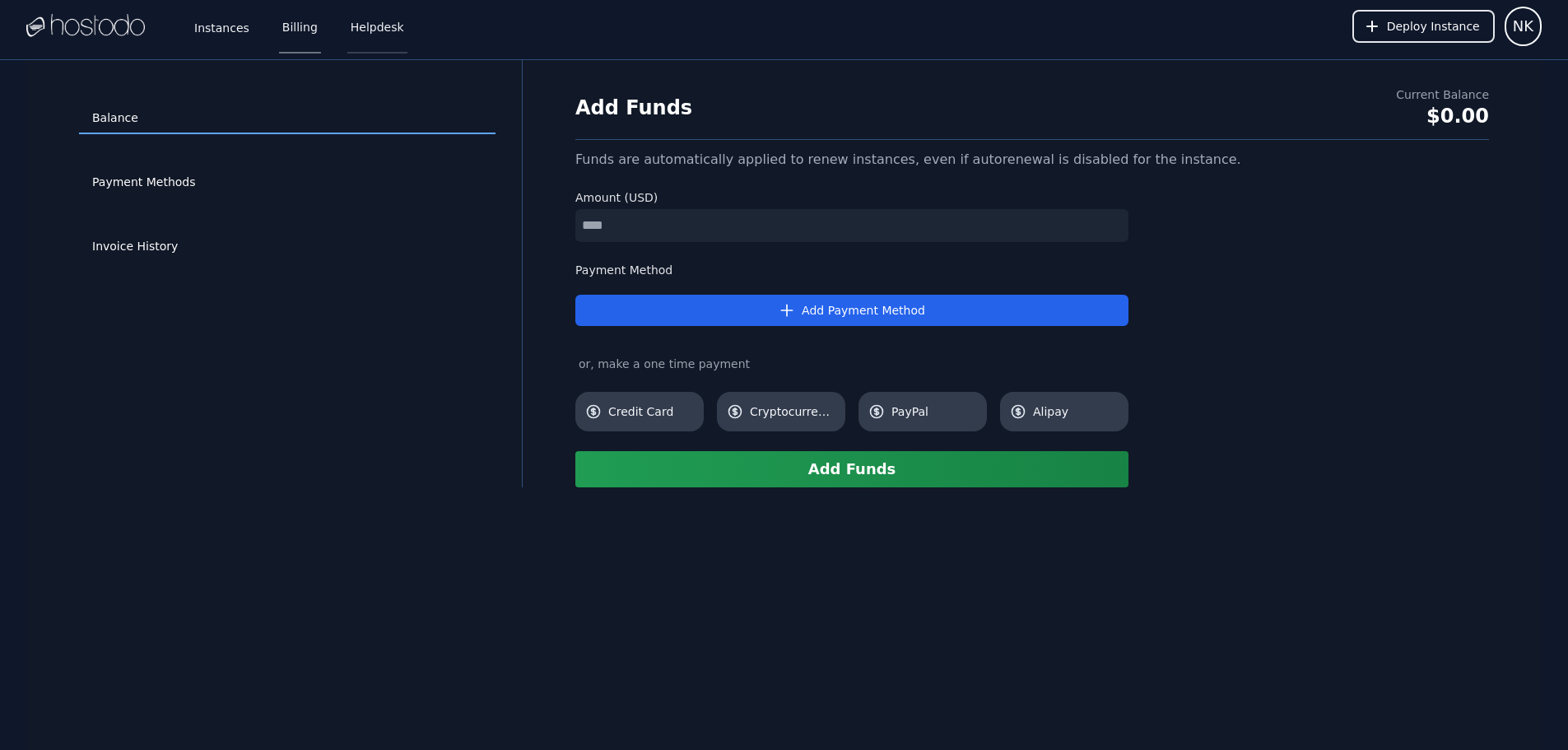
click at [366, 37] on link "Helpdesk" at bounding box center [378, 26] width 60 height 54
